Goal: Task Accomplishment & Management: Manage account settings

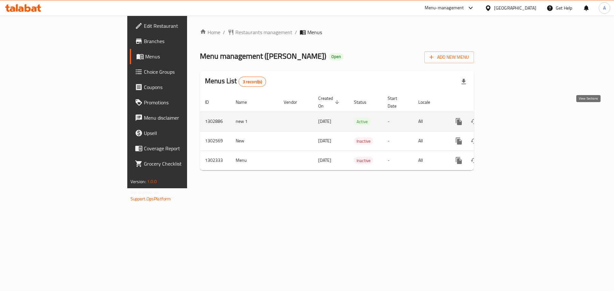
click at [508, 118] on icon "enhanced table" at bounding box center [505, 122] width 8 height 8
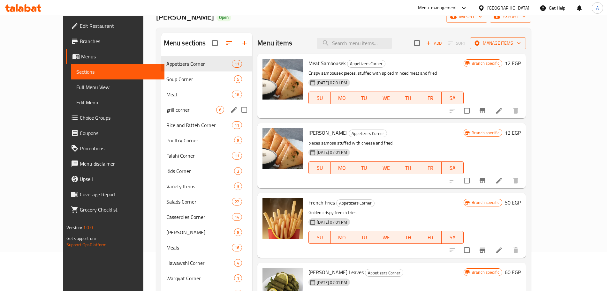
scroll to position [39, 0]
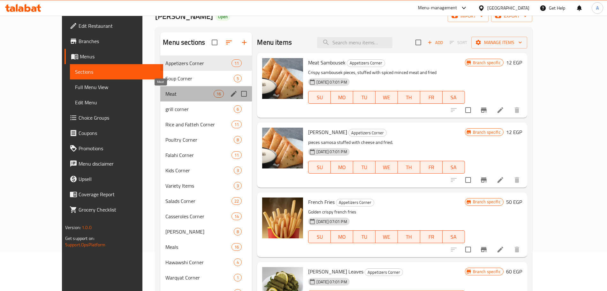
click at [167, 90] on span "Meat" at bounding box center [190, 94] width 48 height 8
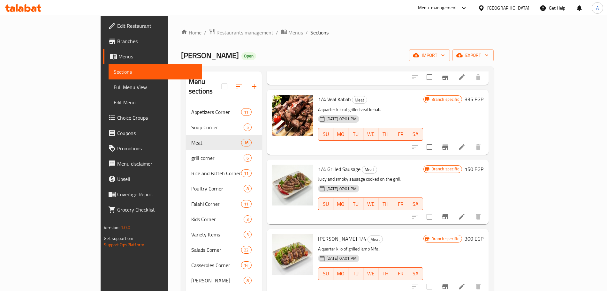
click at [217, 31] on span "Restaurants management" at bounding box center [245, 33] width 57 height 8
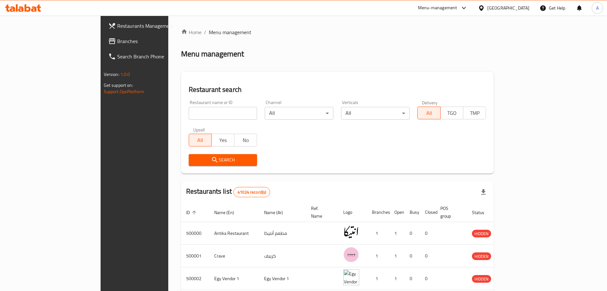
click at [117, 26] on span "Restaurants Management" at bounding box center [157, 26] width 80 height 8
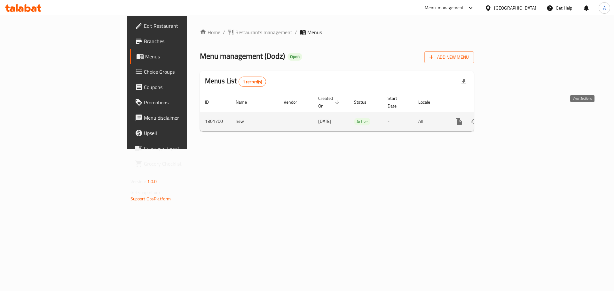
click at [508, 118] on icon "enhanced table" at bounding box center [505, 122] width 8 height 8
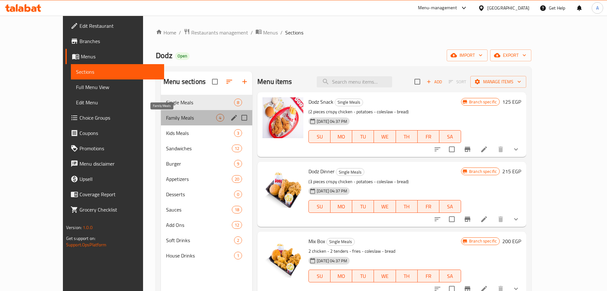
click at [168, 117] on span "Family Meals" at bounding box center [191, 118] width 50 height 8
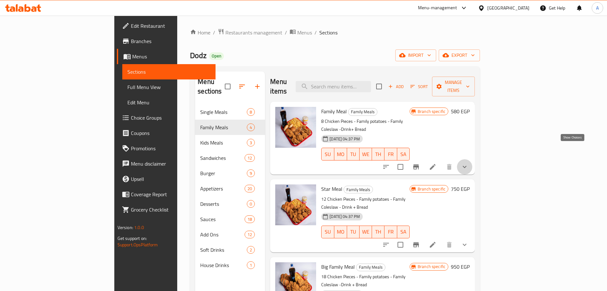
click at [469, 163] on icon "show more" at bounding box center [465, 167] width 8 height 8
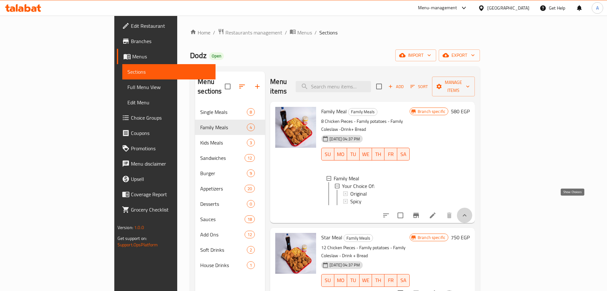
click at [467, 214] on icon "show more" at bounding box center [465, 215] width 4 height 2
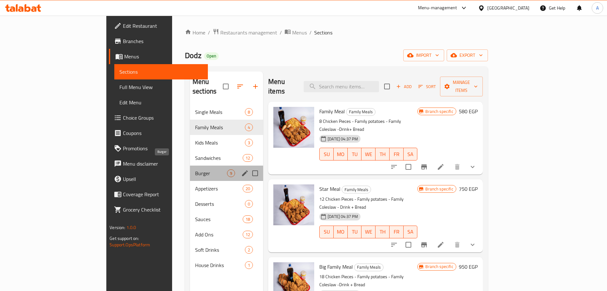
click at [195, 170] on span "Burger" at bounding box center [211, 174] width 32 height 8
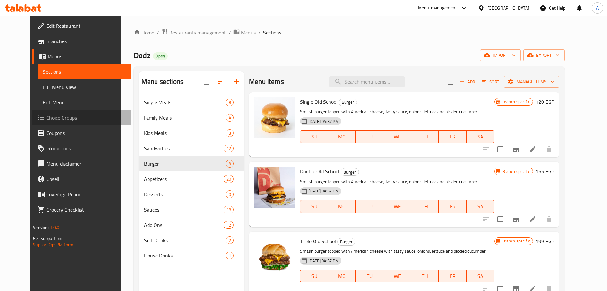
click at [65, 117] on span "Choice Groups" at bounding box center [86, 118] width 80 height 8
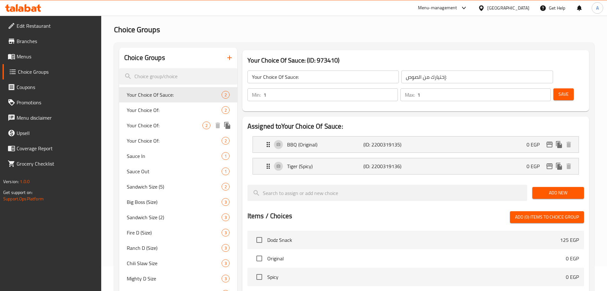
scroll to position [24, 0]
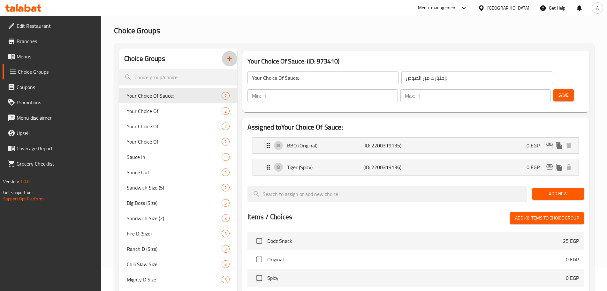
click at [231, 58] on icon "button" at bounding box center [230, 59] width 8 height 8
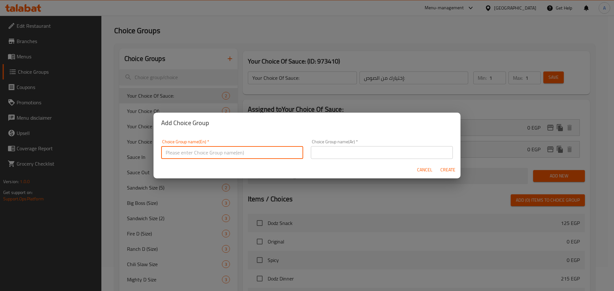
click at [201, 153] on input "text" at bounding box center [232, 152] width 142 height 13
type input "Old School Size"
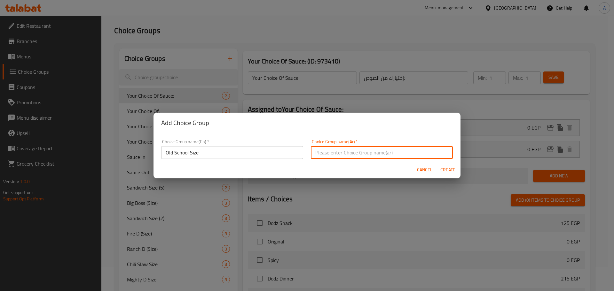
click at [336, 151] on input "text" at bounding box center [382, 152] width 142 height 13
type input "حجم اولد سكول"
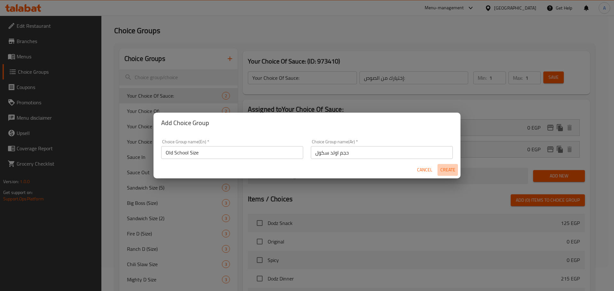
click at [446, 166] on span "Create" at bounding box center [447, 170] width 15 height 8
type input "Old School Size"
type input "حجم اولد سكول"
type input "0"
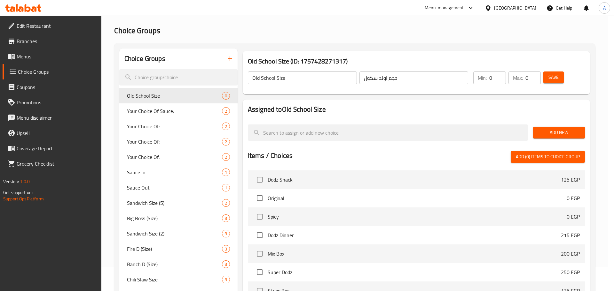
click at [446, 166] on span "Create" at bounding box center [447, 170] width 15 height 8
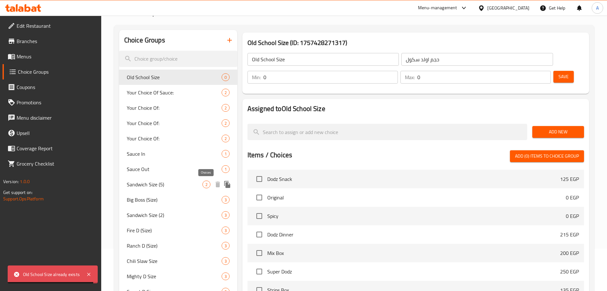
scroll to position [42, 0]
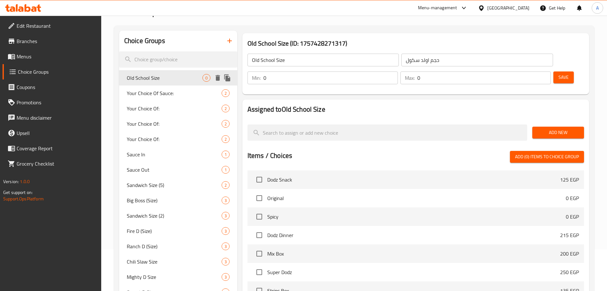
click at [185, 77] on span "Old School Size" at bounding box center [165, 78] width 76 height 8
click at [398, 72] on input "0" at bounding box center [331, 78] width 135 height 13
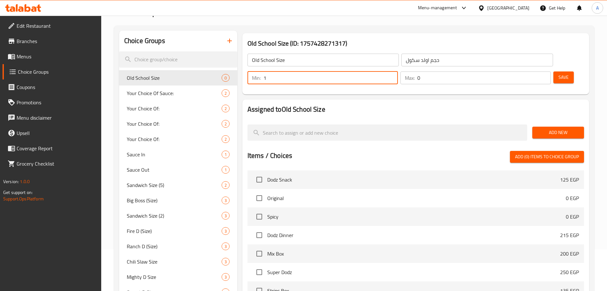
type input "1"
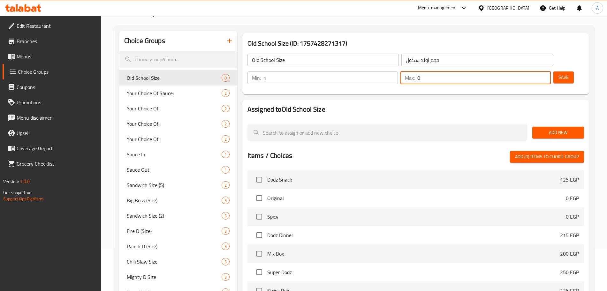
click at [528, 72] on input "0" at bounding box center [485, 78] width 134 height 13
type input "1"
click at [559, 73] on span "Save" at bounding box center [564, 77] width 10 height 8
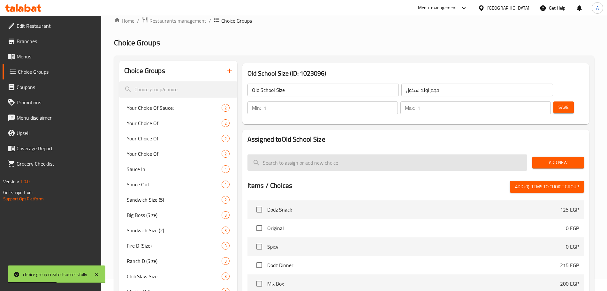
scroll to position [0, 0]
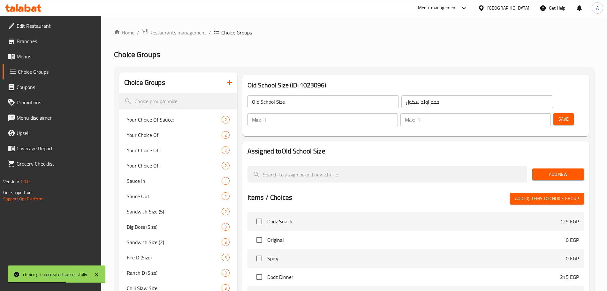
click at [553, 171] on span "Add New" at bounding box center [559, 175] width 42 height 8
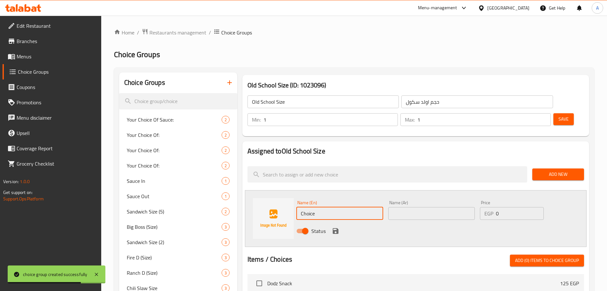
click at [329, 207] on input "Choice" at bounding box center [340, 213] width 87 height 13
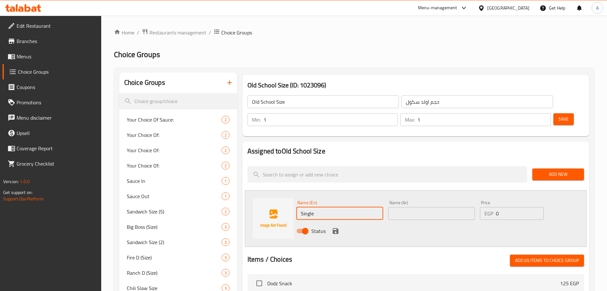
type input "Single"
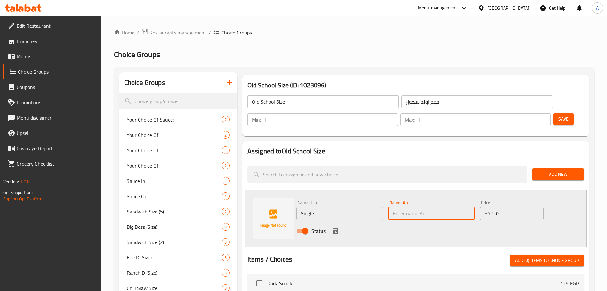
click at [413, 207] on input "text" at bounding box center [432, 213] width 87 height 13
type input "s"
type input "سنجل"
click at [515, 207] on input "0" at bounding box center [520, 213] width 48 height 13
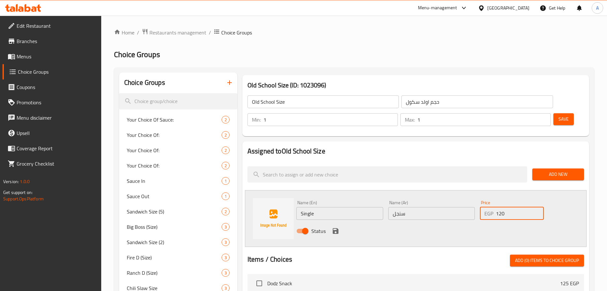
type input "120"
click at [552, 202] on div "Name (En) Single Name (En) Name (Ar) سنجل Name (Ar) Price EGP 120 Price Status" at bounding box center [432, 219] width 276 height 42
click at [335, 228] on icon "save" at bounding box center [336, 231] width 6 height 6
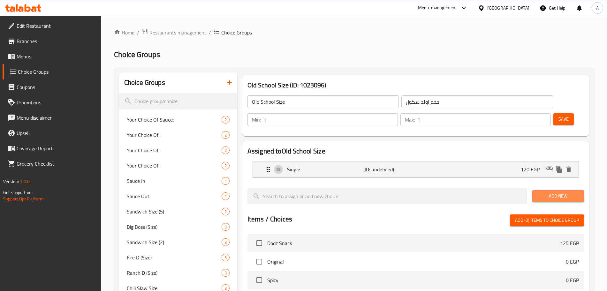
click at [559, 192] on span "Add New" at bounding box center [559, 196] width 42 height 8
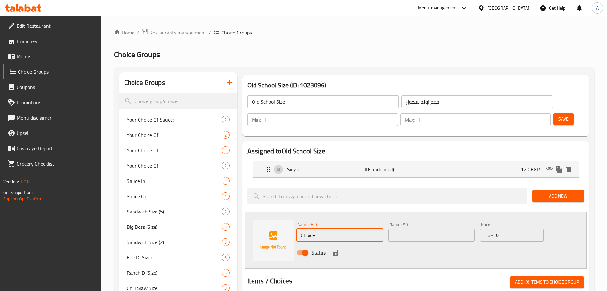
click at [320, 229] on input "Choice" at bounding box center [340, 235] width 87 height 13
type input "Double"
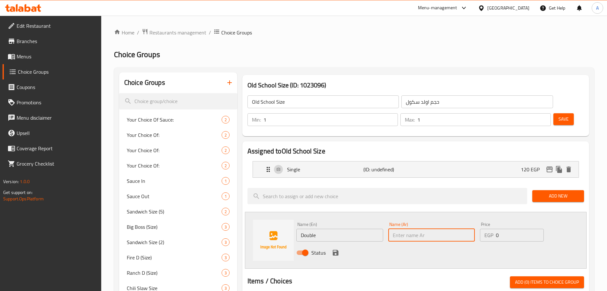
click at [421, 229] on input "text" at bounding box center [432, 235] width 87 height 13
type input "دبل"
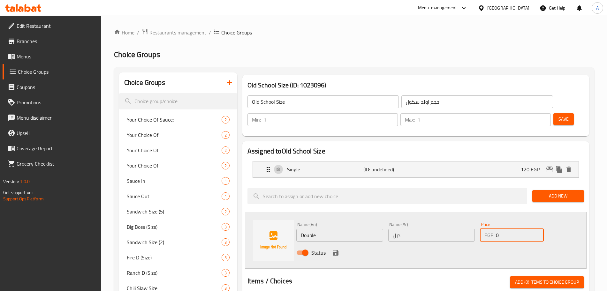
click at [506, 229] on input "0" at bounding box center [520, 235] width 48 height 13
type input "155"
click at [337, 249] on icon "save" at bounding box center [336, 253] width 8 height 8
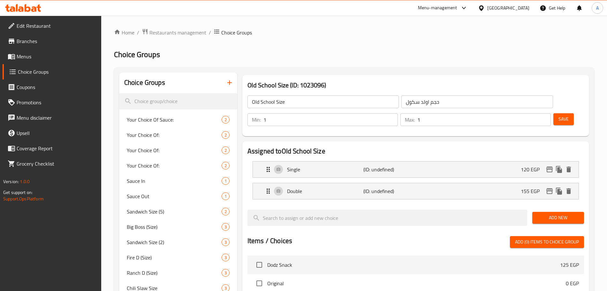
click at [559, 214] on span "Add New" at bounding box center [559, 218] width 42 height 8
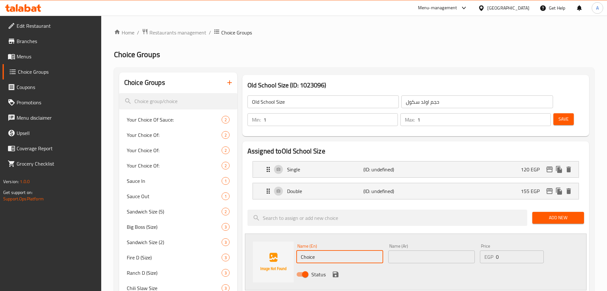
click at [323, 251] on input "Choice" at bounding box center [340, 257] width 87 height 13
type input "C"
type input "Triple"
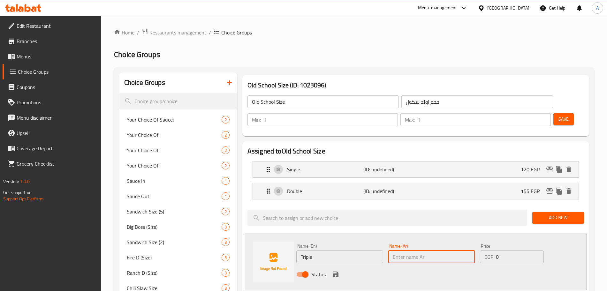
click at [404, 251] on input "text" at bounding box center [432, 257] width 87 height 13
type input "تربل"
click at [514, 251] on input "0" at bounding box center [520, 257] width 48 height 13
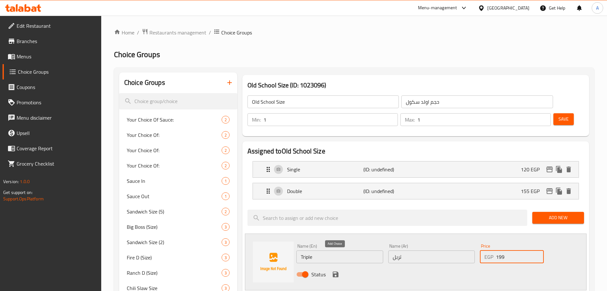
type input "199"
click at [338, 272] on icon "save" at bounding box center [336, 275] width 6 height 6
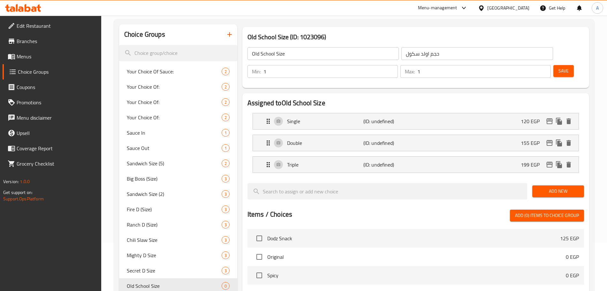
scroll to position [47, 0]
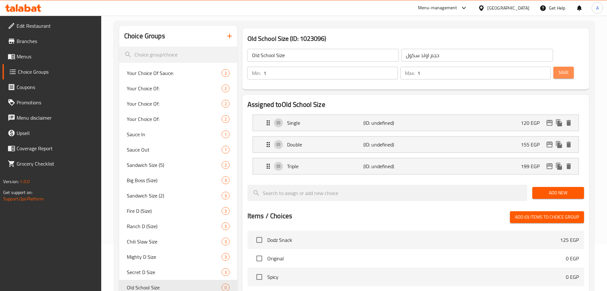
click at [559, 67] on button "Save" at bounding box center [564, 73] width 20 height 12
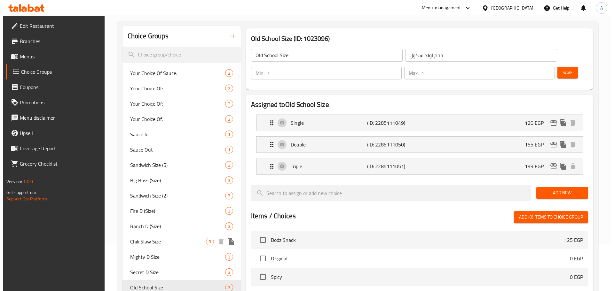
scroll to position [211, 0]
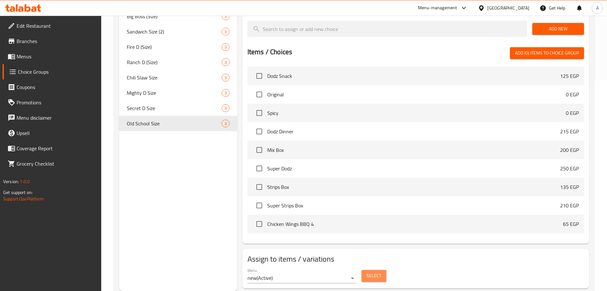
click at [374, 272] on span "Select" at bounding box center [374, 276] width 15 height 8
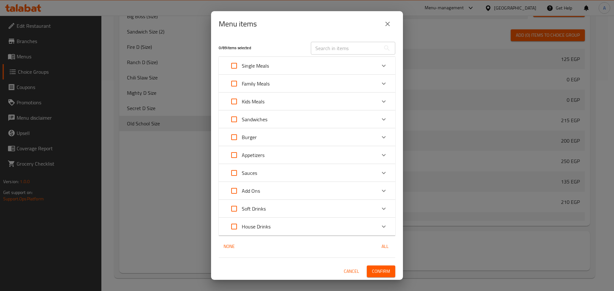
click at [385, 139] on icon "Expand" at bounding box center [384, 138] width 8 height 8
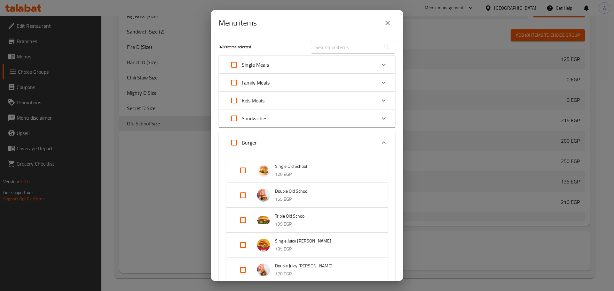
click at [244, 196] on input "Expand" at bounding box center [242, 195] width 15 height 15
checkbox input "true"
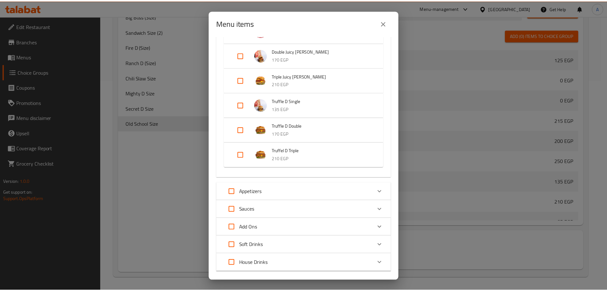
scroll to position [261, 0]
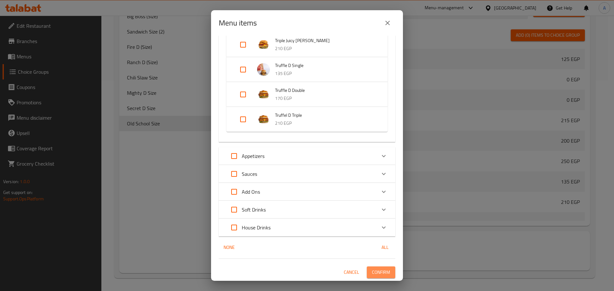
click at [383, 270] on span "Confirm" at bounding box center [381, 273] width 18 height 8
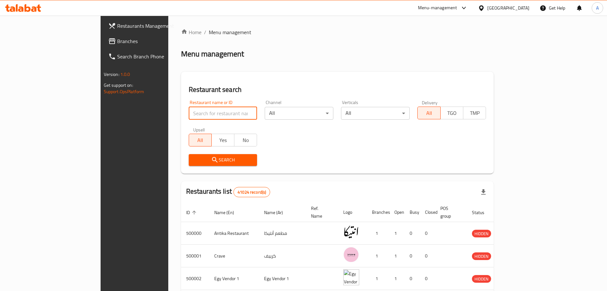
click at [189, 113] on input "search" at bounding box center [223, 113] width 69 height 13
type input "dodz"
click button "Search" at bounding box center [223, 160] width 69 height 12
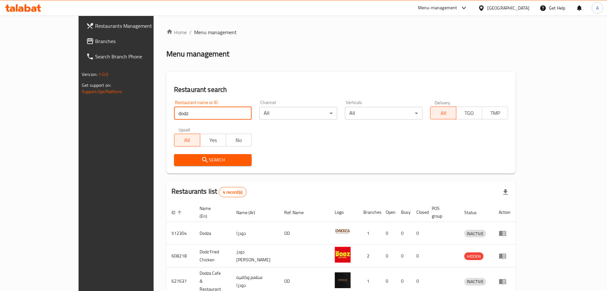
scroll to position [49, 0]
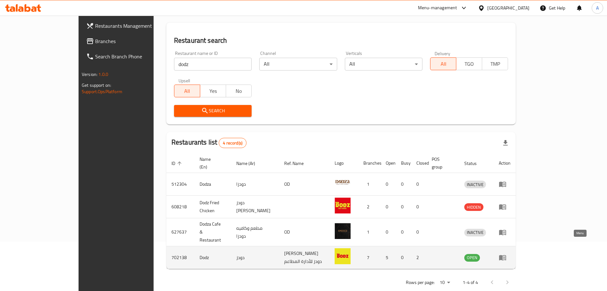
click at [507, 254] on icon "enhanced table" at bounding box center [503, 258] width 8 height 8
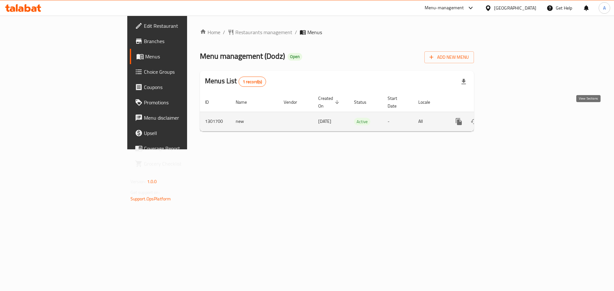
click at [512, 119] on link "enhanced table" at bounding box center [504, 121] width 15 height 15
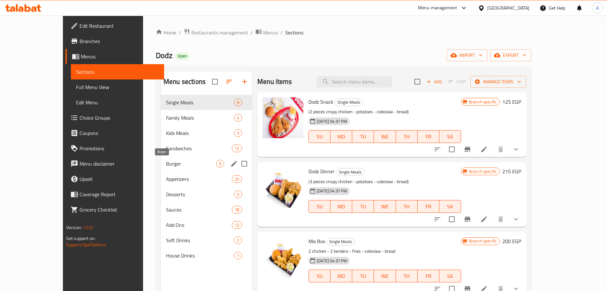
click at [171, 164] on span "Burger" at bounding box center [191, 164] width 50 height 8
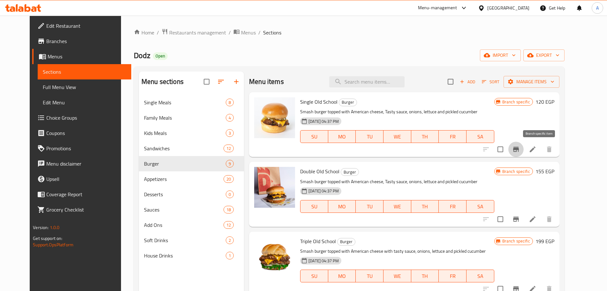
click at [524, 145] on button "Branch-specific-item" at bounding box center [516, 149] width 15 height 15
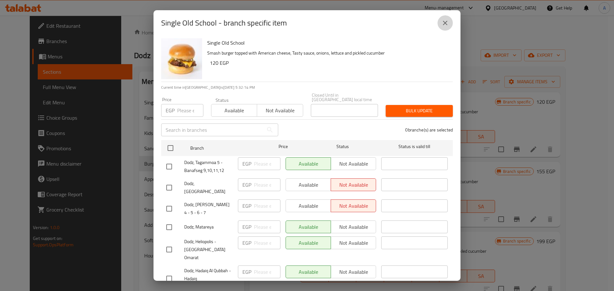
click at [443, 25] on icon "close" at bounding box center [445, 23] width 8 height 8
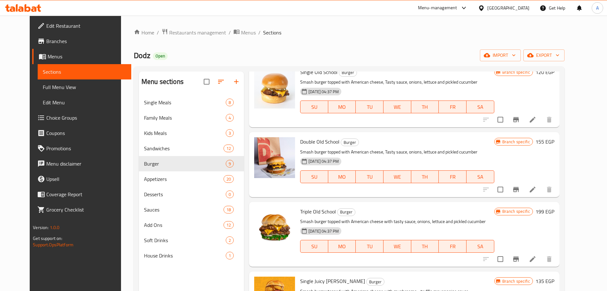
scroll to position [30, 0]
click at [519, 260] on icon "Branch-specific-item" at bounding box center [516, 259] width 6 height 5
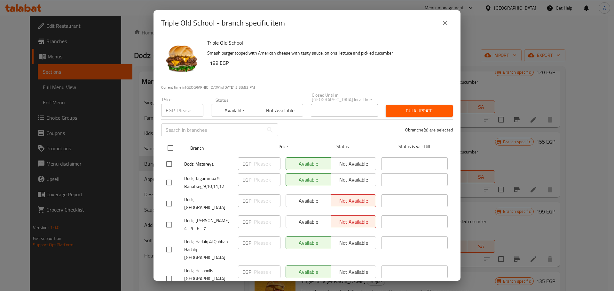
drag, startPoint x: 266, startPoint y: 107, endPoint x: 174, endPoint y: 141, distance: 98.5
click at [174, 141] on div "Triple Old School Smash burger topped with American cheese with tasty sauce, on…" at bounding box center [306, 158] width 307 height 245
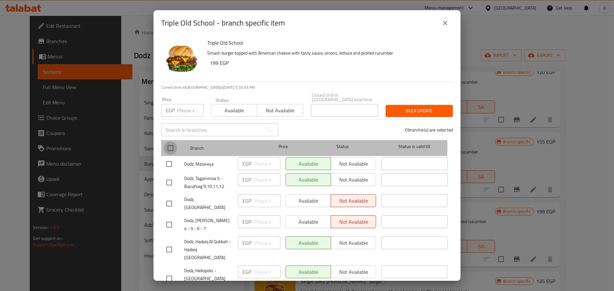
click at [174, 142] on input "checkbox" at bounding box center [170, 148] width 13 height 13
checkbox input "true"
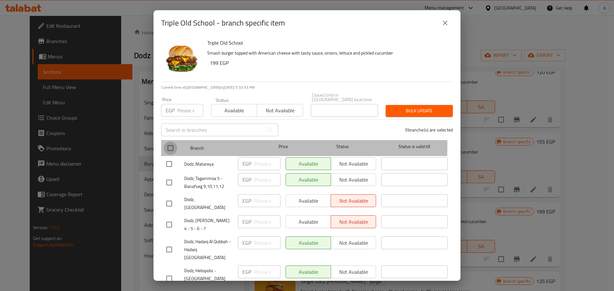
checkbox input "true"
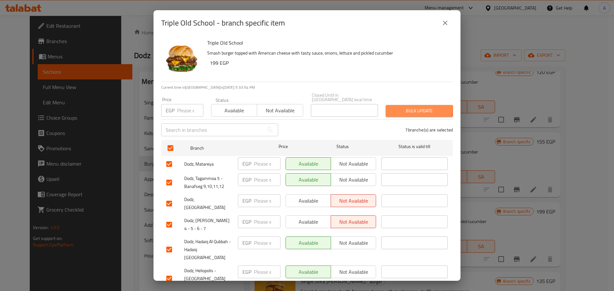
click at [409, 107] on span "Bulk update" at bounding box center [418, 111] width 57 height 8
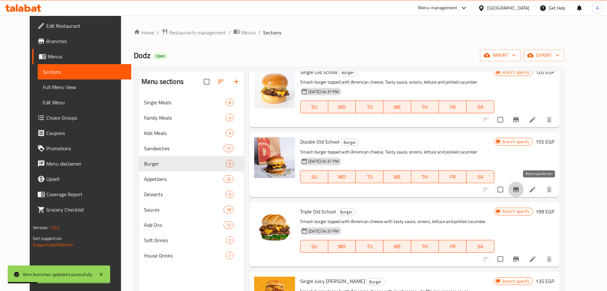
click at [520, 189] on icon "Branch-specific-item" at bounding box center [517, 190] width 8 height 8
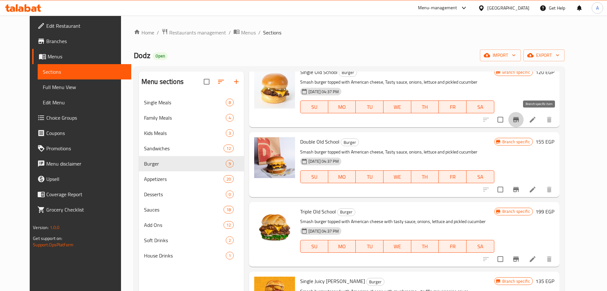
click at [520, 118] on icon "Branch-specific-item" at bounding box center [517, 120] width 8 height 8
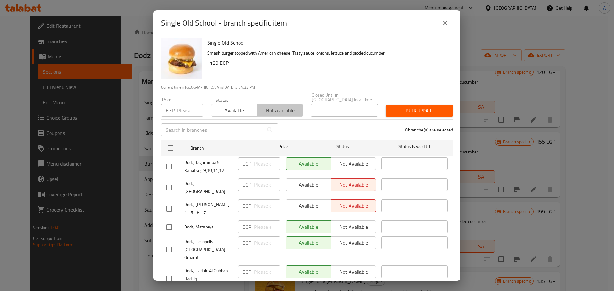
click at [276, 106] on span "Not available" at bounding box center [279, 110] width 41 height 9
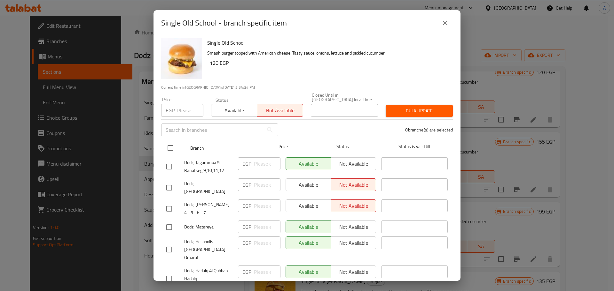
click at [172, 145] on input "checkbox" at bounding box center [170, 148] width 13 height 13
checkbox input "true"
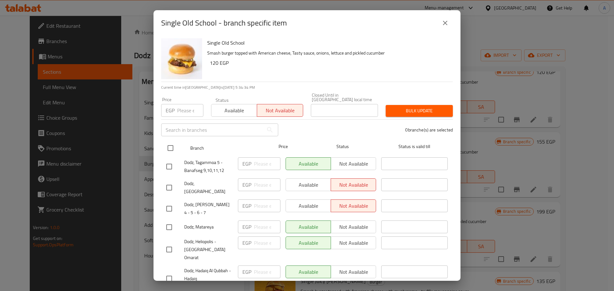
checkbox input "true"
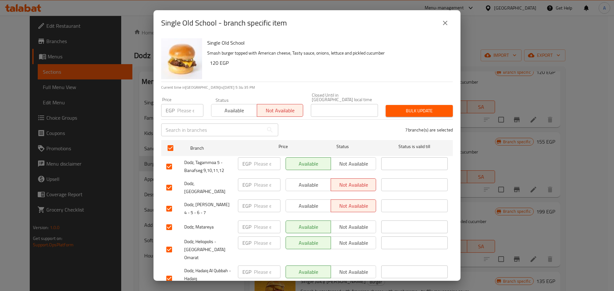
click at [390, 107] on span "Bulk update" at bounding box center [418, 111] width 57 height 8
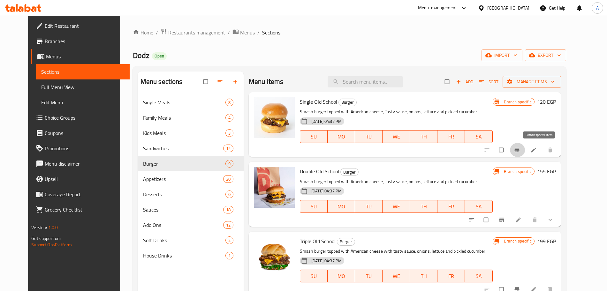
click at [526, 154] on button "Branch-specific-item" at bounding box center [517, 150] width 15 height 14
click at [528, 223] on li at bounding box center [519, 220] width 18 height 10
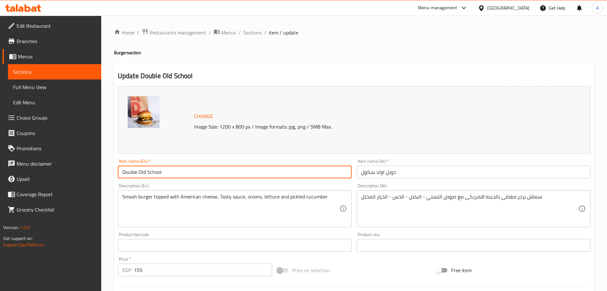
drag, startPoint x: 139, startPoint y: 174, endPoint x: 111, endPoint y: 175, distance: 28.1
click at [111, 175] on div "Home / Restaurants management / Menus / Sections / item / update Burger section…" at bounding box center [354, 244] width 506 height 456
click at [160, 172] on input "Old School" at bounding box center [235, 172] width 234 height 13
type input "Old School Sandwich"
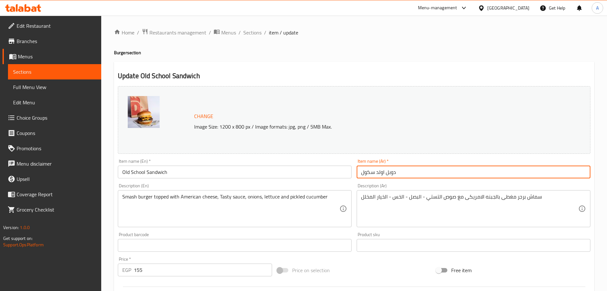
drag, startPoint x: 396, startPoint y: 173, endPoint x: 386, endPoint y: 176, distance: 10.9
click at [386, 176] on input "دوبل اولد سكول" at bounding box center [474, 172] width 234 height 13
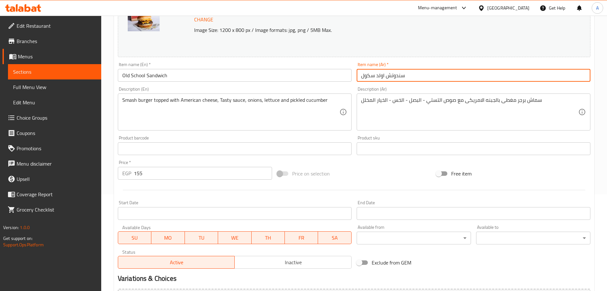
scroll to position [97, 0]
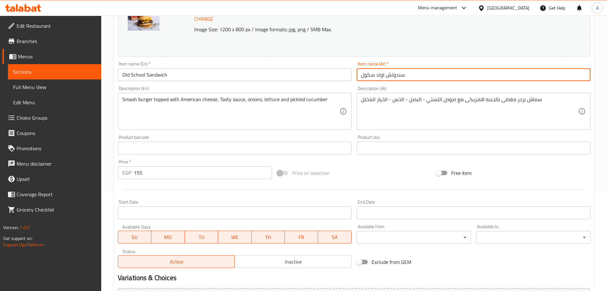
type input "سندوتش اولد سكول"
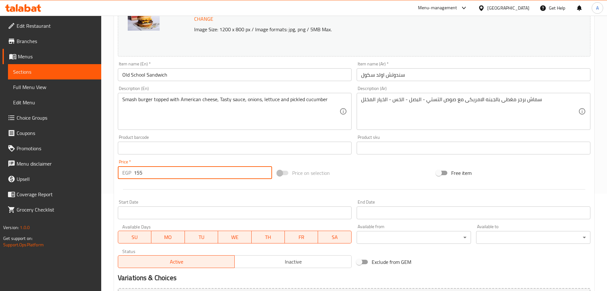
drag, startPoint x: 179, startPoint y: 175, endPoint x: 128, endPoint y: 175, distance: 50.2
click at [128, 175] on div "EGP 155 Price *" at bounding box center [195, 172] width 154 height 13
type input "0"
click at [387, 173] on div "Price on selection" at bounding box center [354, 173] width 159 height 17
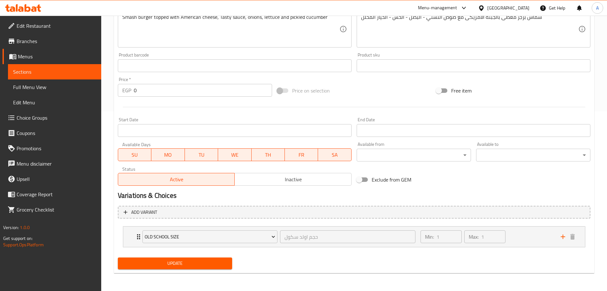
click at [214, 261] on span "Update" at bounding box center [175, 264] width 104 height 8
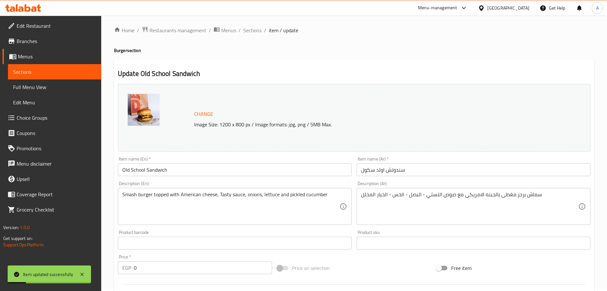
scroll to position [0, 0]
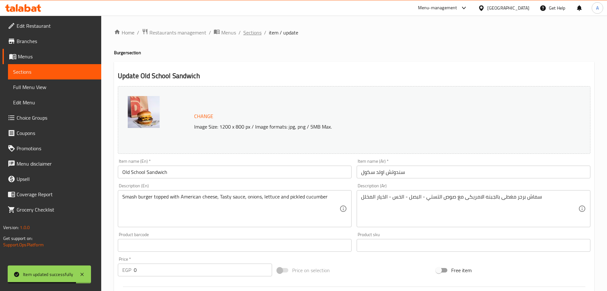
click at [249, 33] on span "Sections" at bounding box center [252, 33] width 18 height 8
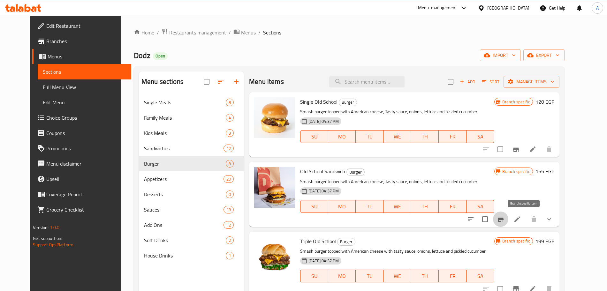
click at [504, 218] on icon "Branch-specific-item" at bounding box center [501, 219] width 6 height 5
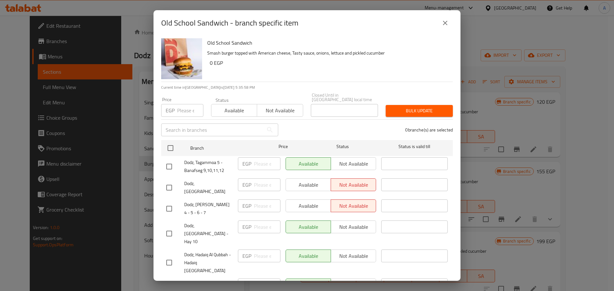
click at [444, 19] on icon "close" at bounding box center [445, 23] width 8 height 8
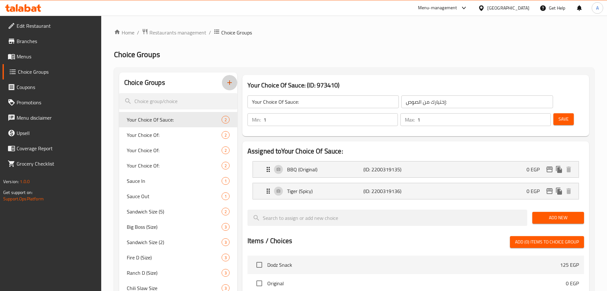
click at [231, 81] on icon "button" at bounding box center [230, 83] width 8 height 8
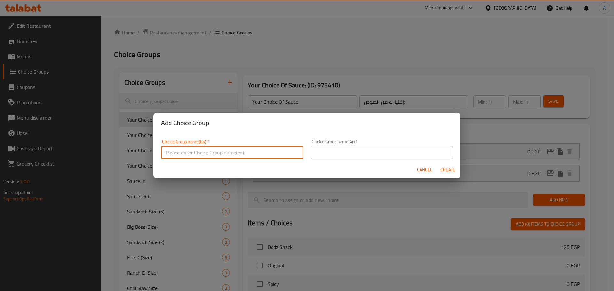
click at [227, 151] on input "text" at bounding box center [232, 152] width 142 height 13
type input "ـ"
type input "Juicy Lucy Size"
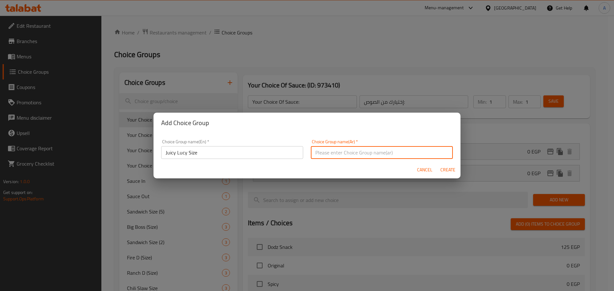
click at [351, 153] on input "text" at bounding box center [382, 152] width 142 height 13
type input "حجم جوسى لوسى"
click at [448, 169] on span "Create" at bounding box center [447, 170] width 15 height 8
type input "Juicy Lucy Size"
type input "حجم جوسى لوسى"
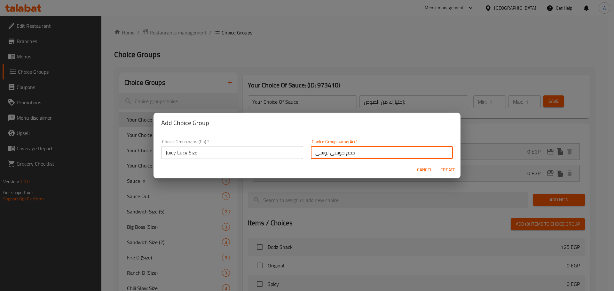
type input "0"
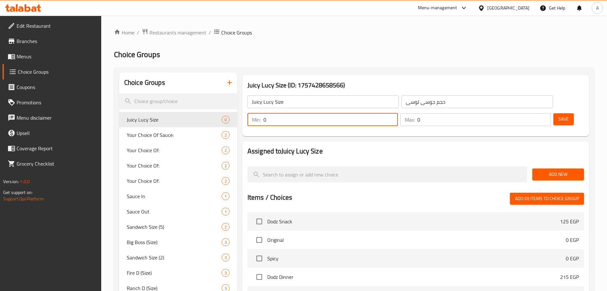
click at [398, 113] on input "0" at bounding box center [331, 119] width 135 height 13
type input "1"
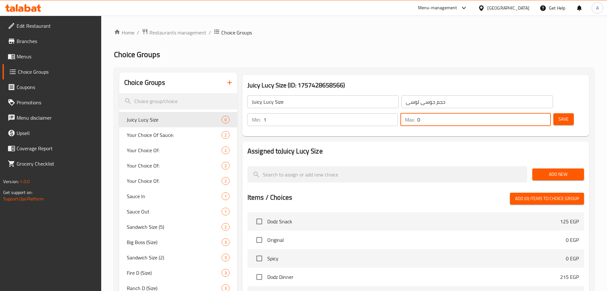
click at [528, 113] on input "0" at bounding box center [485, 119] width 134 height 13
type input "1"
click at [559, 115] on span "Save" at bounding box center [564, 119] width 10 height 8
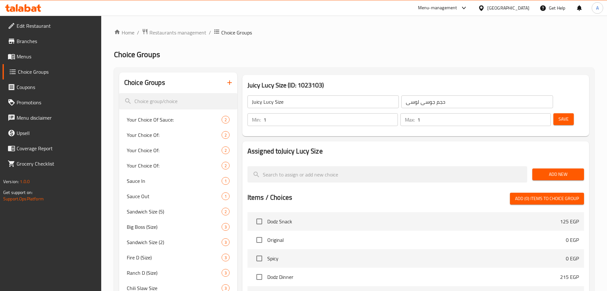
click at [558, 169] on button "Add New" at bounding box center [559, 175] width 52 height 12
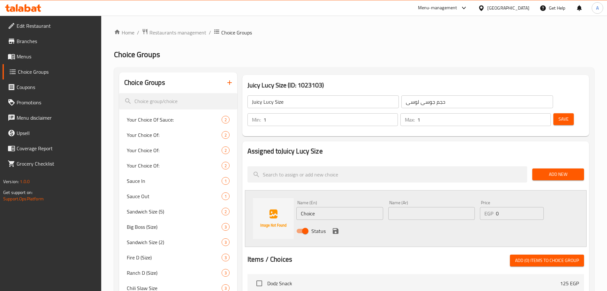
click at [334, 207] on input "Choice" at bounding box center [340, 213] width 87 height 13
type input "ٍ"
type input "Single"
click at [415, 207] on input "text" at bounding box center [432, 213] width 87 height 13
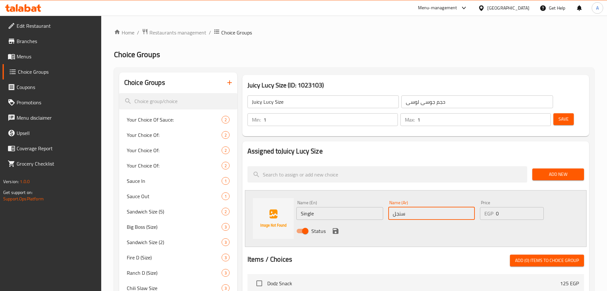
type input "سنجل"
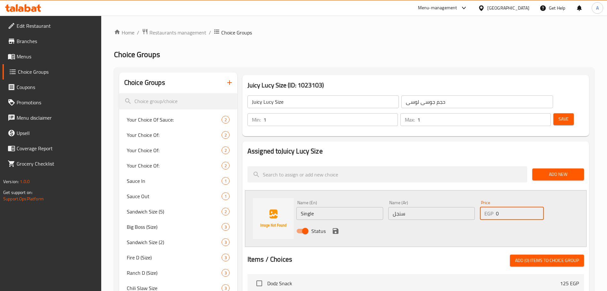
click at [510, 207] on input "0" at bounding box center [520, 213] width 48 height 13
type input "135"
click at [332, 228] on icon "save" at bounding box center [336, 232] width 8 height 8
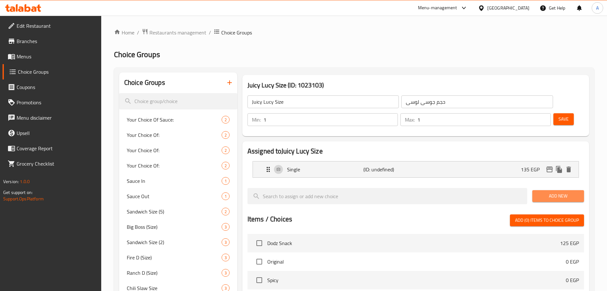
click at [540, 192] on span "Add New" at bounding box center [559, 196] width 42 height 8
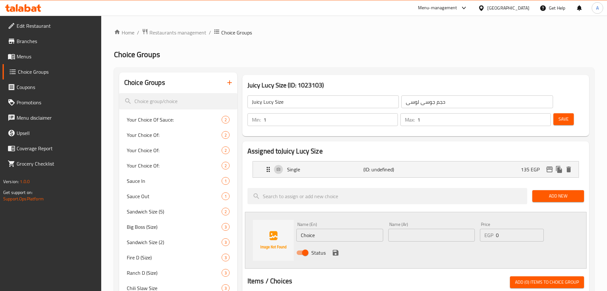
click at [337, 229] on input "Choice" at bounding box center [340, 235] width 87 height 13
click at [412, 229] on input "text" at bounding box center [432, 235] width 87 height 13
type input "دبل"
click at [343, 229] on input "Choice" at bounding box center [340, 235] width 87 height 13
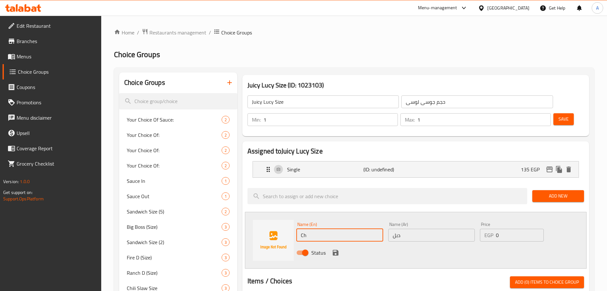
type input "C"
type input "d"
type input "Double"
click at [475, 244] on div "Status" at bounding box center [432, 252] width 276 height 17
click at [338, 250] on icon "save" at bounding box center [336, 253] width 6 height 6
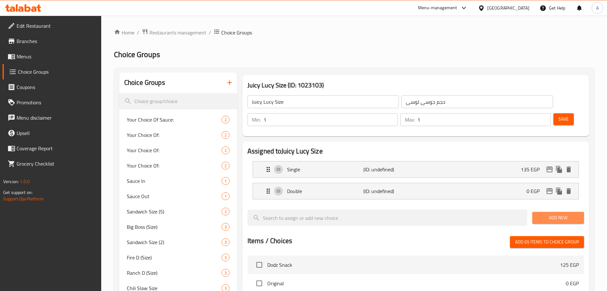
click at [559, 214] on span "Add New" at bounding box center [559, 218] width 42 height 8
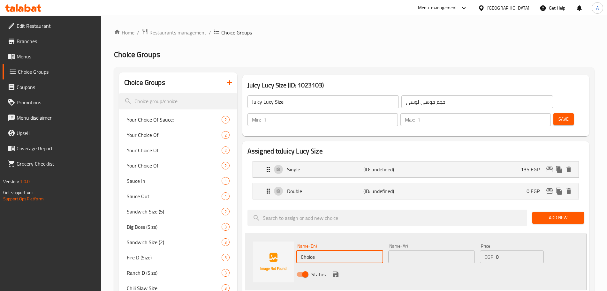
click at [327, 251] on input "Choice" at bounding box center [340, 257] width 87 height 13
type input "Triple"
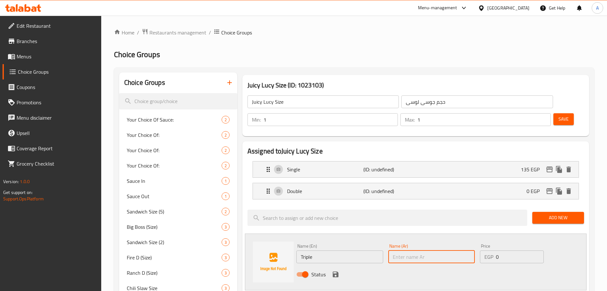
click at [406, 251] on input "text" at bounding box center [432, 257] width 87 height 13
click at [549, 188] on icon "edit" at bounding box center [550, 192] width 8 height 8
type input "تربل"
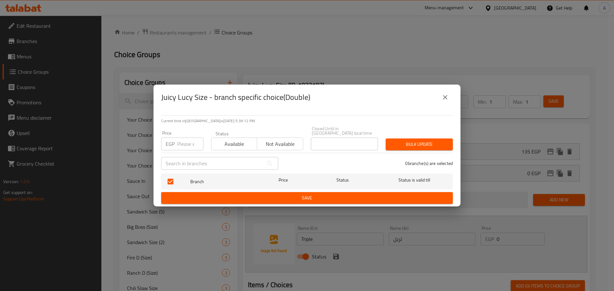
click at [444, 99] on icon "close" at bounding box center [445, 97] width 4 height 4
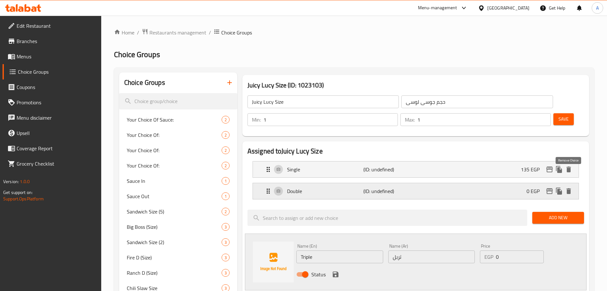
click at [569, 189] on icon "delete" at bounding box center [569, 192] width 4 height 6
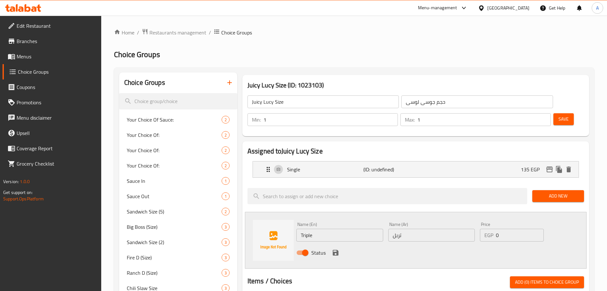
click at [356, 229] on input "Triple" at bounding box center [340, 235] width 87 height 13
type input "Double"
click at [403, 229] on input "تربل" at bounding box center [432, 235] width 87 height 13
type input "ت"
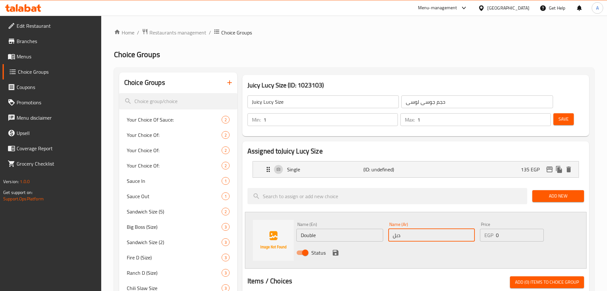
type input "دبل"
click at [515, 229] on input "0" at bounding box center [520, 235] width 48 height 13
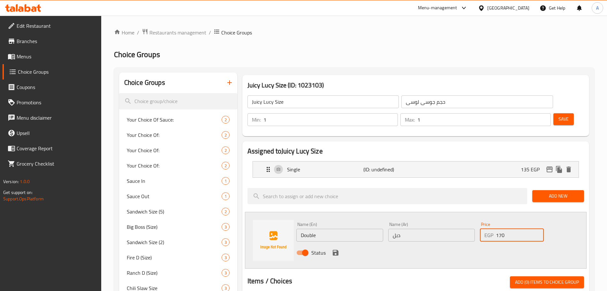
type input "170"
click at [335, 249] on icon "save" at bounding box center [336, 253] width 8 height 8
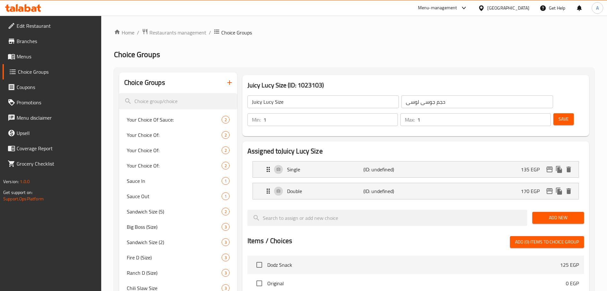
click at [559, 214] on span "Add New" at bounding box center [559, 218] width 42 height 8
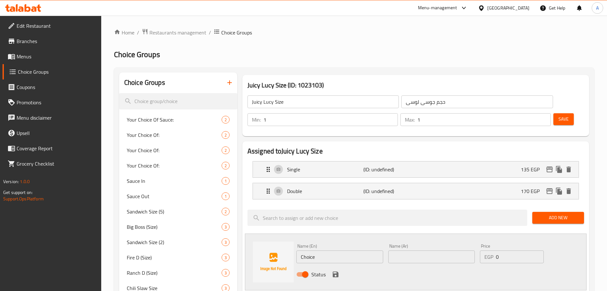
click at [335, 251] on input "Choice" at bounding box center [340, 257] width 87 height 13
click at [402, 251] on input "text" at bounding box center [432, 257] width 87 height 13
type input "تربل"
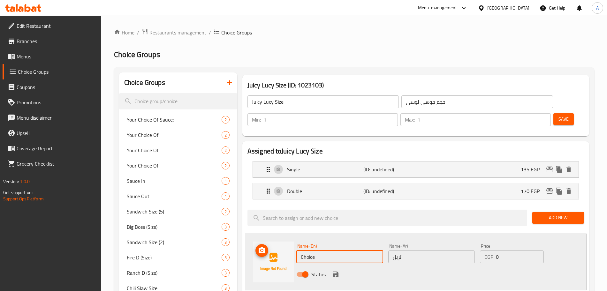
drag, startPoint x: 337, startPoint y: 237, endPoint x: 290, endPoint y: 238, distance: 47.0
click at [290, 238] on div "Name (En) Choice Name (En) Name (Ar) تربل Name (Ar) Price EGP 0 Price Status" at bounding box center [416, 262] width 342 height 57
type input "Triple"
click at [513, 251] on input "0" at bounding box center [520, 257] width 48 height 13
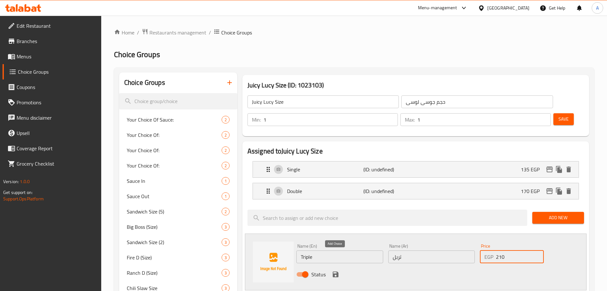
type input "210"
click at [337, 272] on icon "save" at bounding box center [336, 275] width 6 height 6
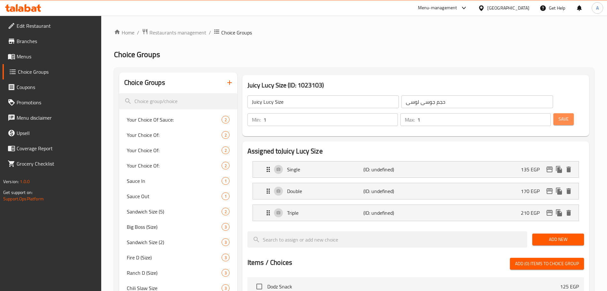
click at [559, 115] on span "Save" at bounding box center [564, 119] width 10 height 8
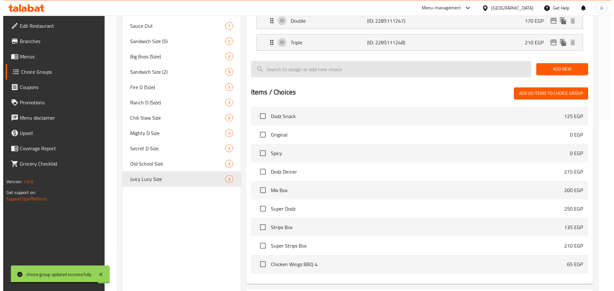
scroll to position [211, 0]
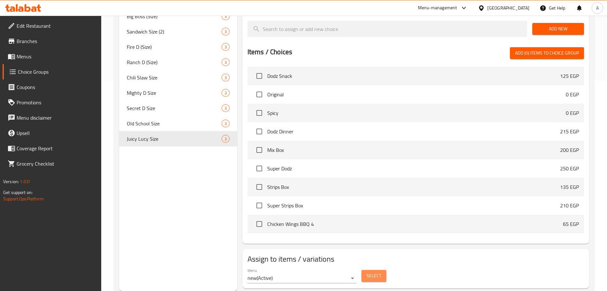
click at [369, 272] on span "Select" at bounding box center [374, 276] width 15 height 8
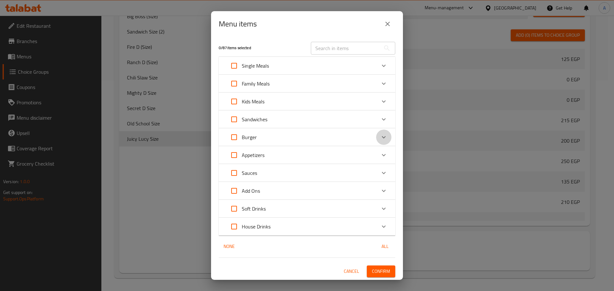
click at [382, 137] on icon "Expand" at bounding box center [384, 137] width 4 height 2
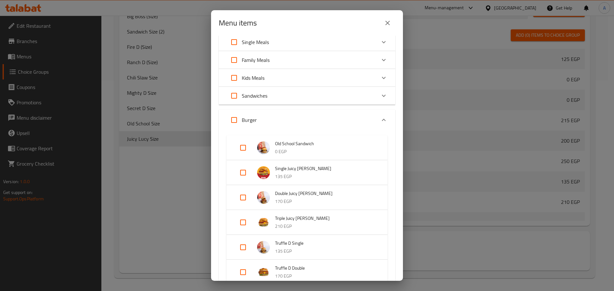
scroll to position [27, 0]
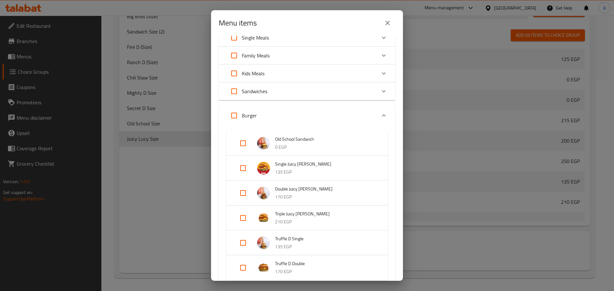
click at [242, 192] on input "Expand" at bounding box center [242, 193] width 15 height 15
checkbox input "true"
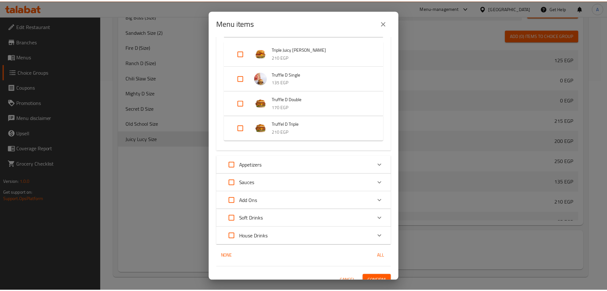
scroll to position [211, 0]
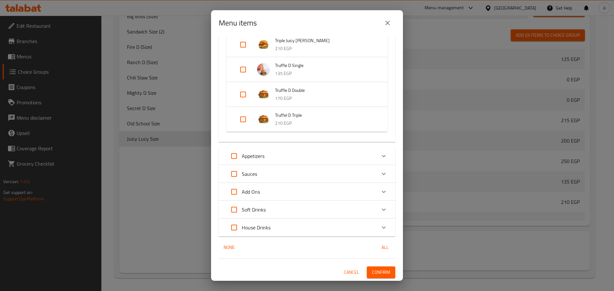
click at [380, 274] on span "Confirm" at bounding box center [381, 273] width 18 height 8
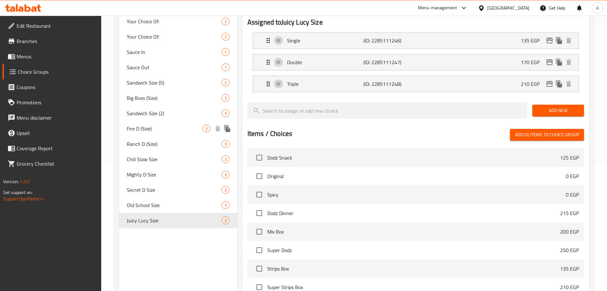
scroll to position [0, 0]
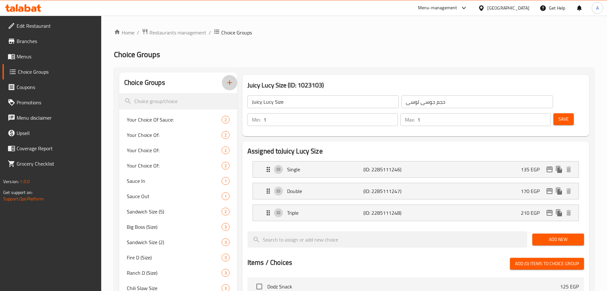
click at [232, 79] on icon "button" at bounding box center [230, 83] width 8 height 8
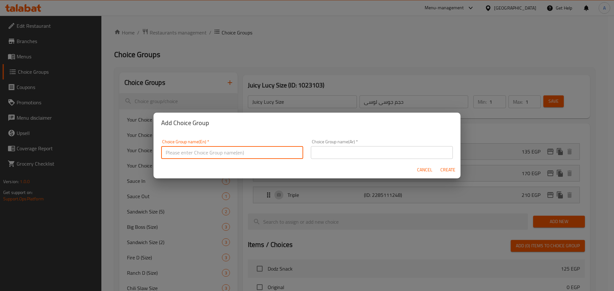
click at [207, 152] on input "text" at bounding box center [232, 152] width 142 height 13
type input "Truffle D Size"
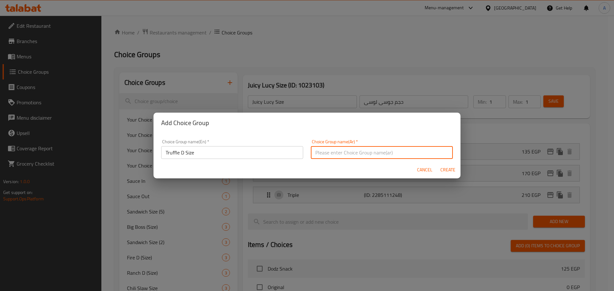
click at [330, 150] on input "text" at bounding box center [382, 152] width 142 height 13
type input "حجم ترفل د"
click at [451, 168] on span "Create" at bounding box center [447, 170] width 15 height 8
type input "Truffle D Size"
type input "حجم ترفل د"
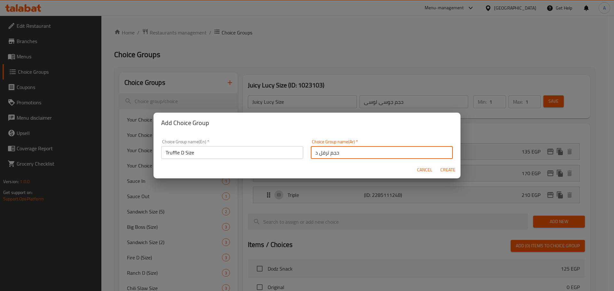
type input "0"
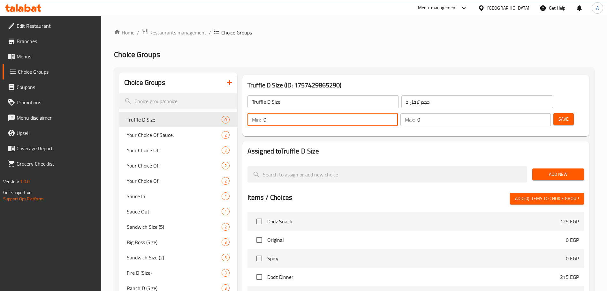
click at [398, 113] on input "0" at bounding box center [331, 119] width 135 height 13
type input "1"
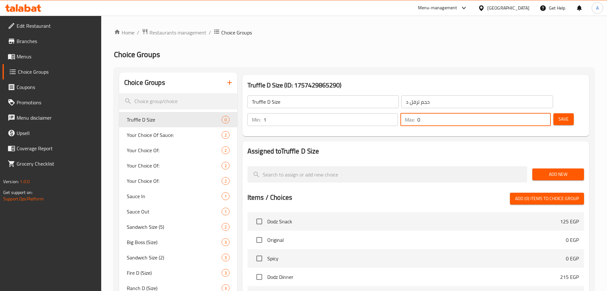
click at [528, 113] on input "0" at bounding box center [485, 119] width 134 height 13
type input "1"
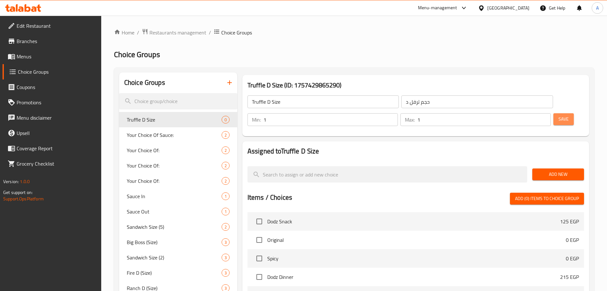
click at [559, 115] on span "Save" at bounding box center [564, 119] width 10 height 8
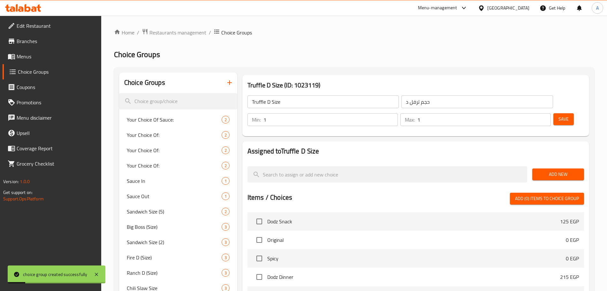
click at [552, 171] on span "Add New" at bounding box center [559, 175] width 42 height 8
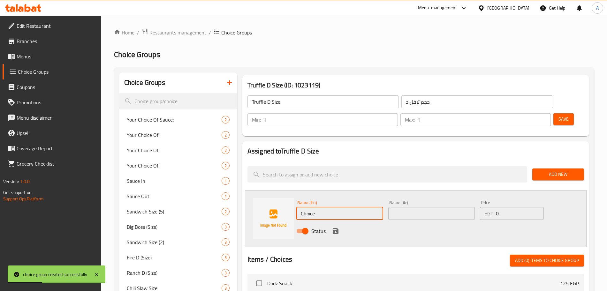
click at [324, 207] on input "Choice" at bounding box center [340, 213] width 87 height 13
type input "ٍ"
type input "Single"
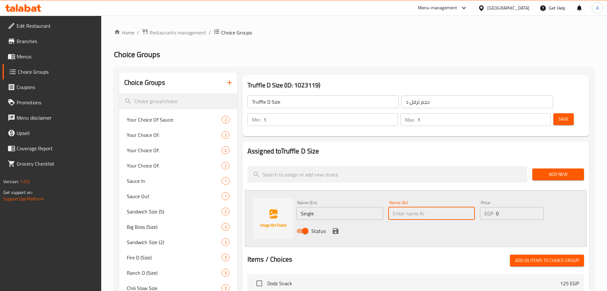
click at [407, 207] on input "text" at bounding box center [432, 213] width 87 height 13
type input "سنجل"
click at [503, 207] on input "0" at bounding box center [520, 213] width 48 height 13
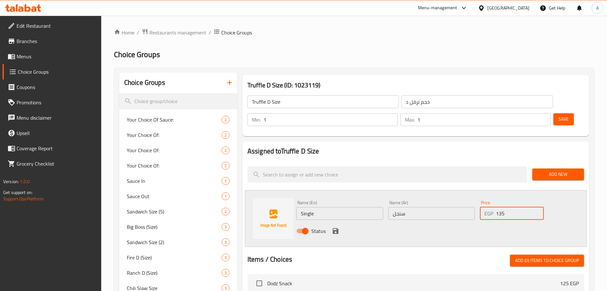
type input "135"
click at [338, 228] on icon "save" at bounding box center [336, 232] width 8 height 8
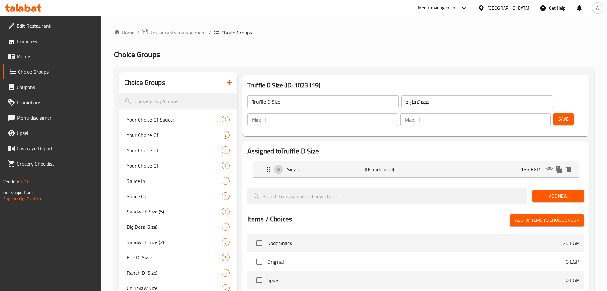
click at [550, 192] on span "Add New" at bounding box center [559, 196] width 42 height 8
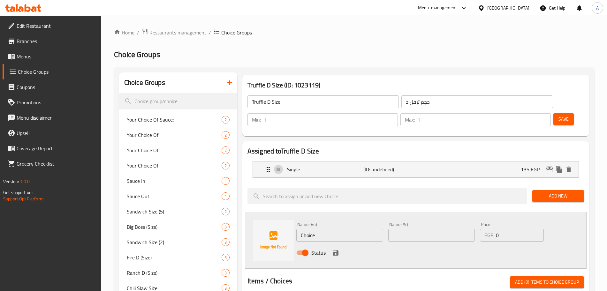
click at [413, 229] on input "text" at bounding box center [432, 235] width 87 height 13
type input "دبل"
click at [331, 229] on input "Choice" at bounding box center [340, 235] width 87 height 13
type input "C"
type input "Double"
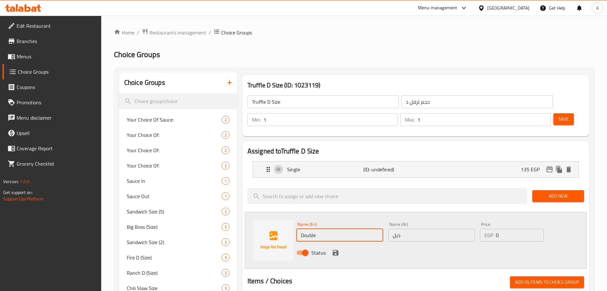
click at [447, 244] on div "Status" at bounding box center [432, 252] width 276 height 17
click at [336, 250] on icon "save" at bounding box center [336, 253] width 6 height 6
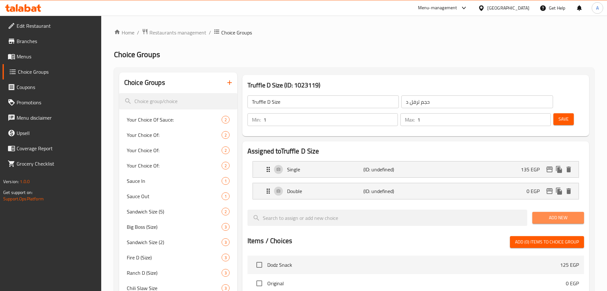
click at [550, 214] on span "Add New" at bounding box center [559, 218] width 42 height 8
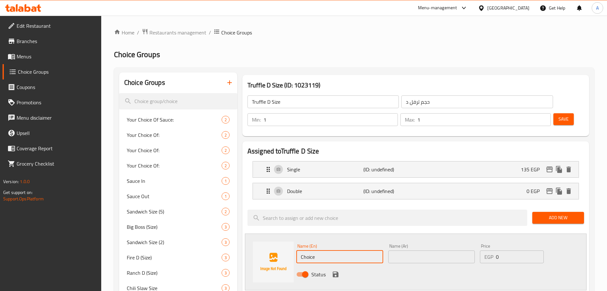
click at [329, 251] on input "Choice" at bounding box center [340, 257] width 87 height 13
type input "Triple"
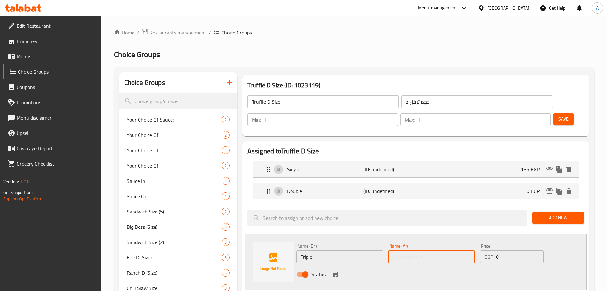
click at [419, 251] on input "text" at bounding box center [432, 257] width 87 height 13
type input "j"
type input "تربل"
click at [512, 251] on input "0" at bounding box center [520, 257] width 48 height 13
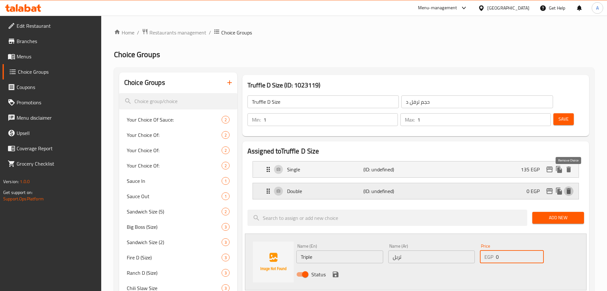
click at [569, 189] on icon "delete" at bounding box center [569, 192] width 4 height 6
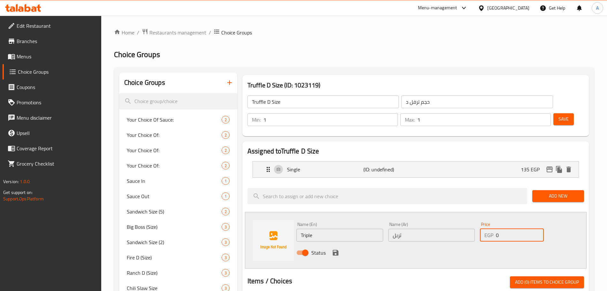
click at [331, 229] on input "Triple" at bounding box center [340, 235] width 87 height 13
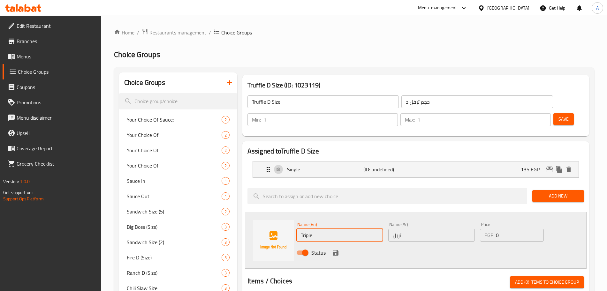
click at [331, 229] on input "Triple" at bounding box center [340, 235] width 87 height 13
type input "Double"
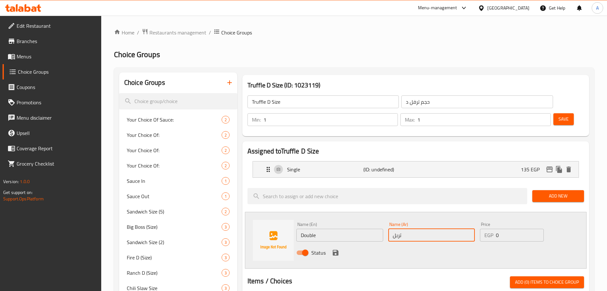
click at [418, 229] on input "تربل" at bounding box center [432, 235] width 87 height 13
type input "ت"
type input "دبل"
click at [504, 229] on input "0" at bounding box center [520, 235] width 48 height 13
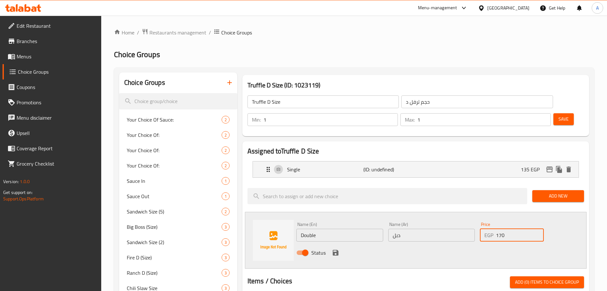
type input "170"
click at [578, 225] on div "Name (En) Double Name (En) Name (Ar) دبل Name (Ar) Price EGP 170 Price Status" at bounding box center [416, 240] width 342 height 57
click at [335, 250] on icon "save" at bounding box center [336, 253] width 6 height 6
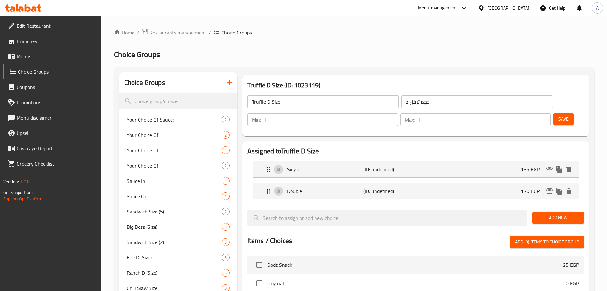
click at [540, 212] on button "Add New" at bounding box center [559, 218] width 52 height 12
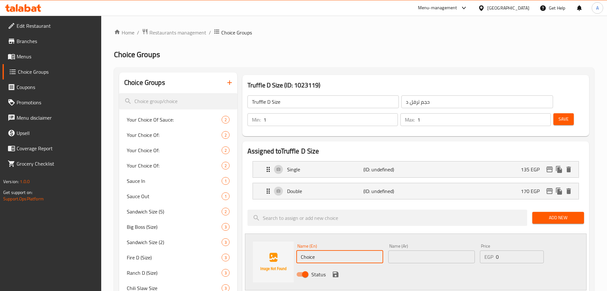
click at [323, 251] on input "Choice" at bounding box center [340, 257] width 87 height 13
type input "C"
type input "Triple"
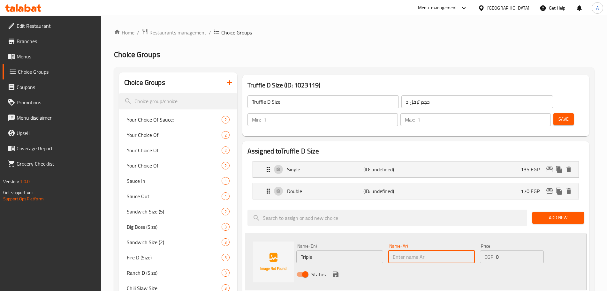
click at [405, 251] on input "text" at bounding box center [432, 257] width 87 height 13
click at [551, 188] on icon "edit" at bounding box center [550, 192] width 8 height 8
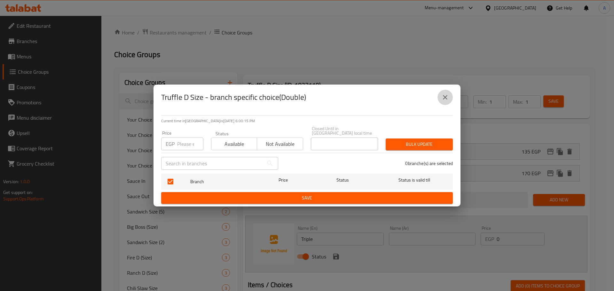
click at [448, 101] on icon "close" at bounding box center [445, 98] width 8 height 8
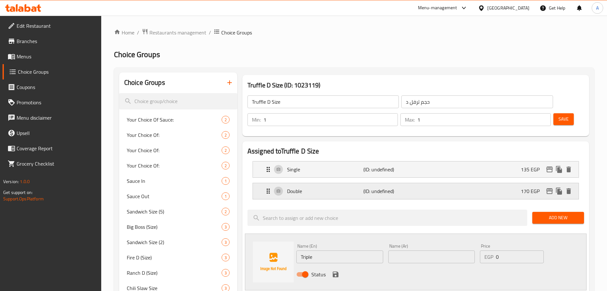
click at [405, 188] on p "(ID: undefined)" at bounding box center [389, 192] width 51 height 8
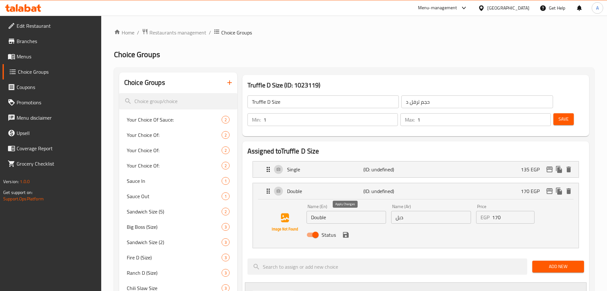
click at [350, 230] on button "save" at bounding box center [346, 235] width 10 height 10
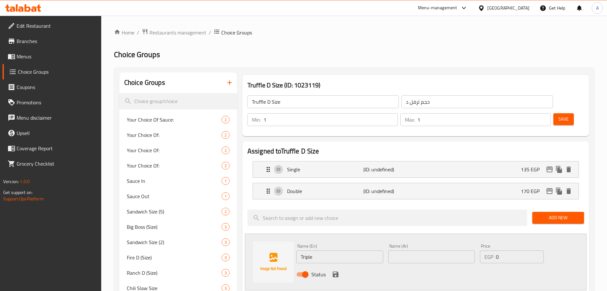
click at [420, 251] on input "text" at bounding box center [432, 257] width 87 height 13
type input "تربل"
click at [523, 251] on input "0" at bounding box center [520, 257] width 48 height 13
type input "210"
click at [336, 271] on icon "save" at bounding box center [336, 275] width 8 height 8
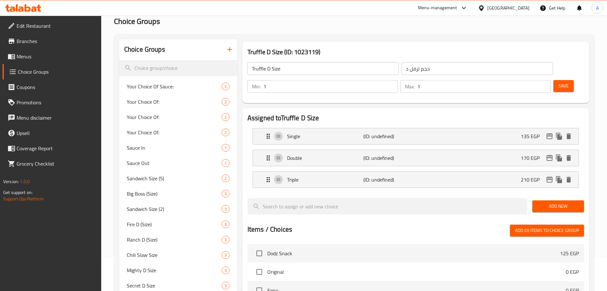
scroll to position [27, 0]
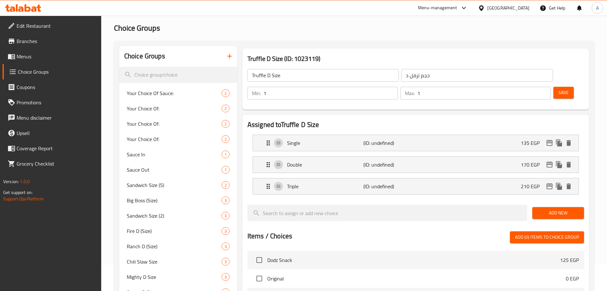
click at [559, 89] on span "Save" at bounding box center [564, 93] width 10 height 8
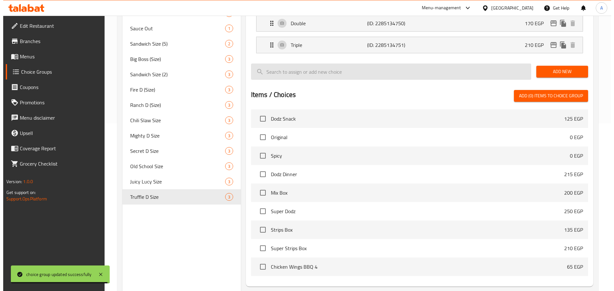
scroll to position [211, 0]
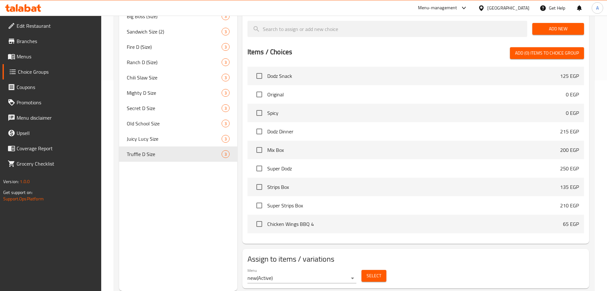
click at [367, 272] on span "Select" at bounding box center [374, 276] width 15 height 8
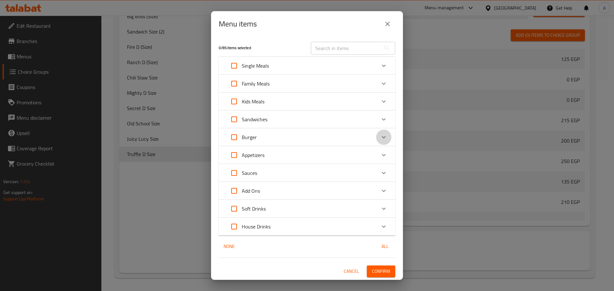
click at [383, 138] on icon "Expand" at bounding box center [384, 137] width 4 height 2
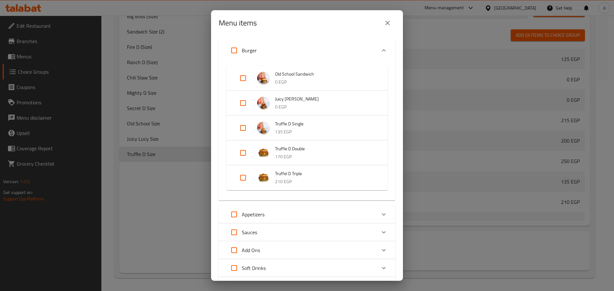
scroll to position [93, 0]
click at [243, 129] on input "Expand" at bounding box center [242, 127] width 15 height 15
checkbox input "true"
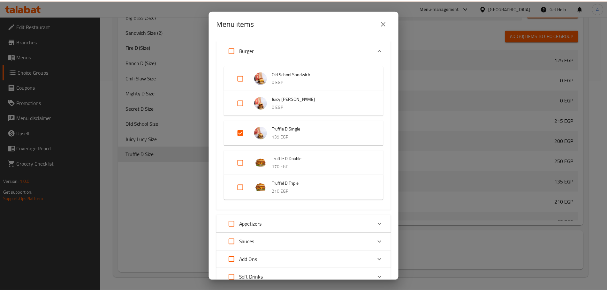
scroll to position [161, 0]
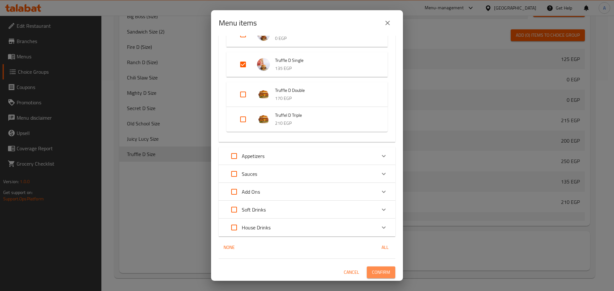
click at [374, 272] on span "Confirm" at bounding box center [381, 273] width 18 height 8
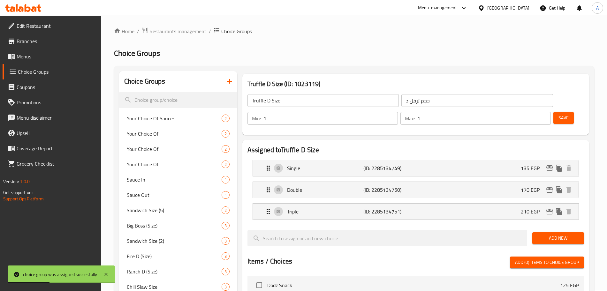
scroll to position [0, 0]
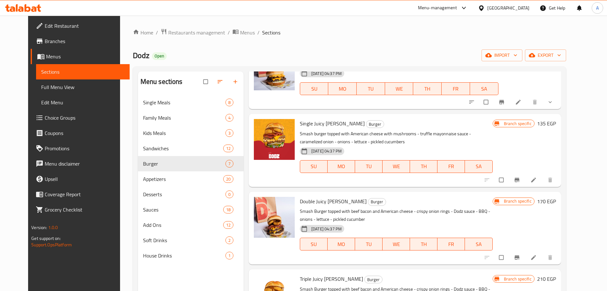
scroll to position [34, 0]
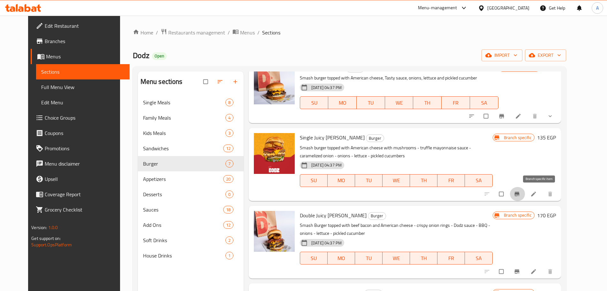
click at [520, 194] on icon "Branch-specific-item" at bounding box center [517, 194] width 5 height 4
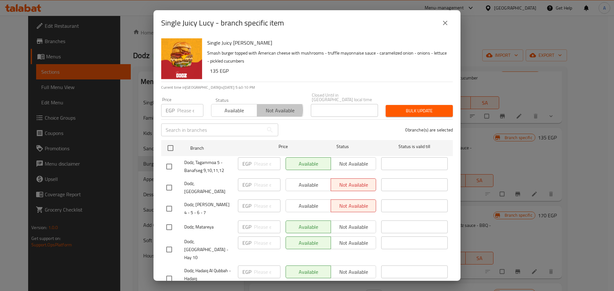
click at [271, 106] on span "Not available" at bounding box center [279, 110] width 41 height 9
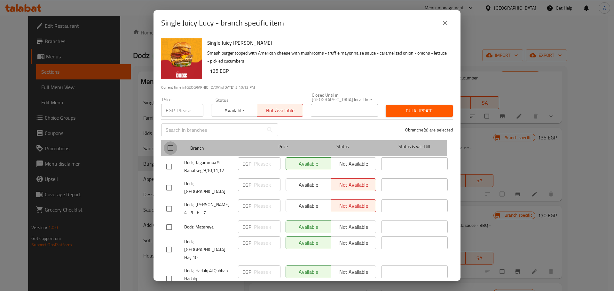
click at [172, 144] on input "checkbox" at bounding box center [170, 148] width 13 height 13
checkbox input "true"
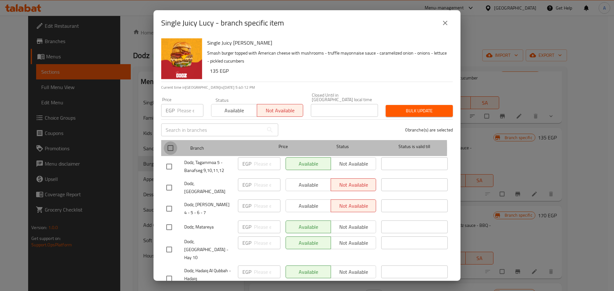
checkbox input "true"
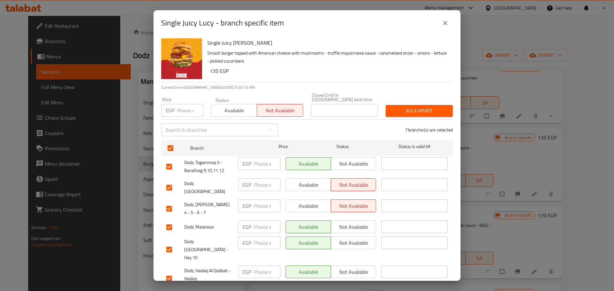
click at [405, 109] on span "Bulk update" at bounding box center [418, 111] width 57 height 8
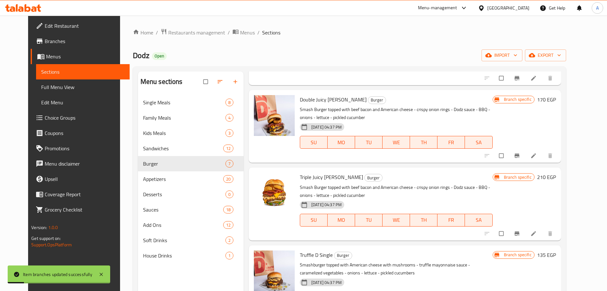
scroll to position [150, 0]
click at [520, 233] on icon "Branch-specific-item" at bounding box center [517, 233] width 5 height 4
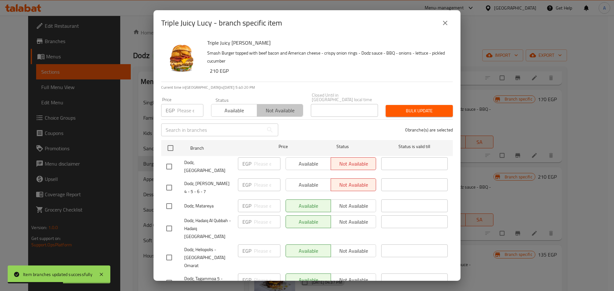
click at [271, 106] on span "Not available" at bounding box center [279, 110] width 41 height 9
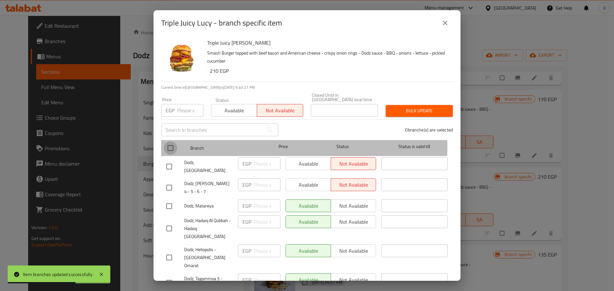
click at [174, 142] on input "checkbox" at bounding box center [170, 148] width 13 height 13
checkbox input "true"
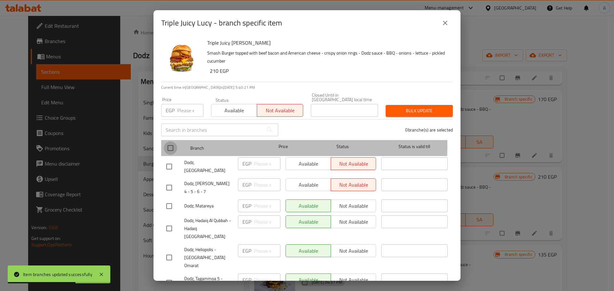
checkbox input "true"
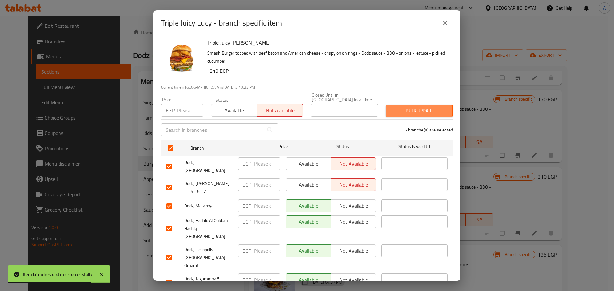
click at [400, 107] on span "Bulk update" at bounding box center [418, 111] width 57 height 8
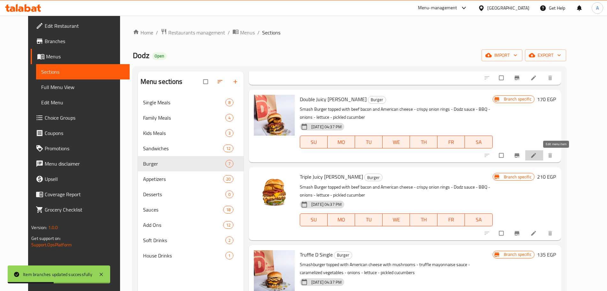
click at [537, 156] on icon at bounding box center [534, 155] width 6 height 6
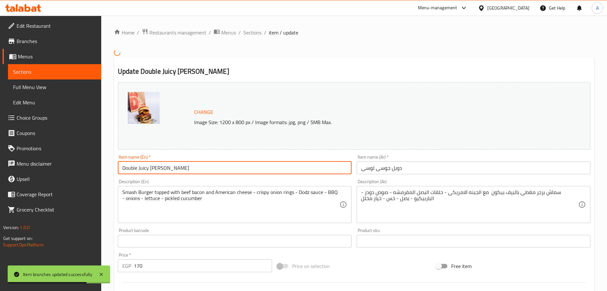
drag, startPoint x: 168, startPoint y: 166, endPoint x: 153, endPoint y: 169, distance: 15.4
click at [153, 169] on input "Double Juicy [PERSON_NAME]" at bounding box center [235, 168] width 234 height 13
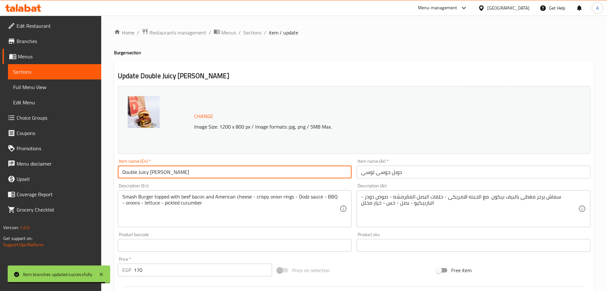
drag, startPoint x: 137, startPoint y: 169, endPoint x: 111, endPoint y: 172, distance: 25.7
click at [111, 172] on div "Home / Restaurants management / Menus / Sections / item / update Burger section…" at bounding box center [354, 238] width 506 height 445
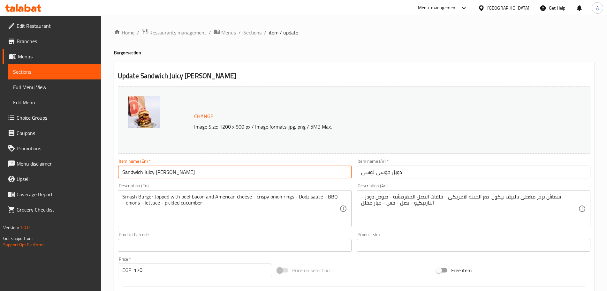
type input "Sandwich Juicy Lucy"
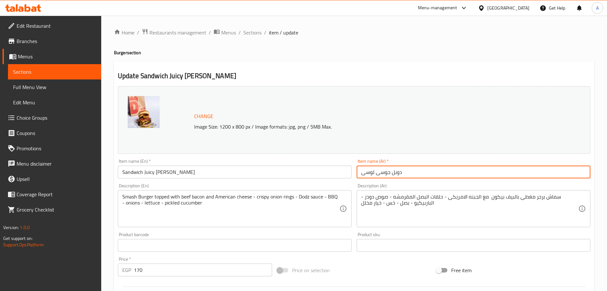
drag, startPoint x: 404, startPoint y: 172, endPoint x: 392, endPoint y: 174, distance: 11.7
click at [392, 174] on input "دوبل جوسى لوسى" at bounding box center [474, 172] width 234 height 13
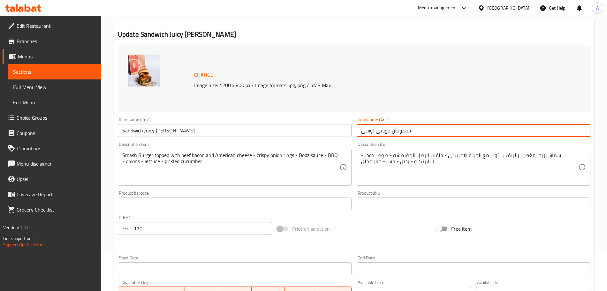
scroll to position [169, 0]
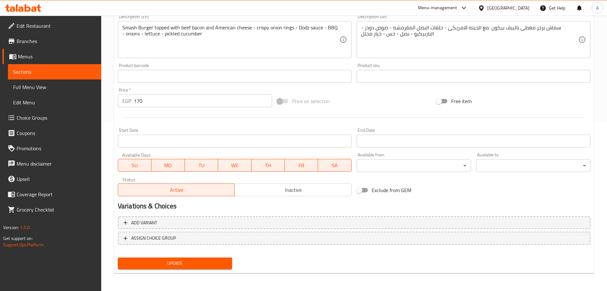
type input "سندوتش جوسى لوسى"
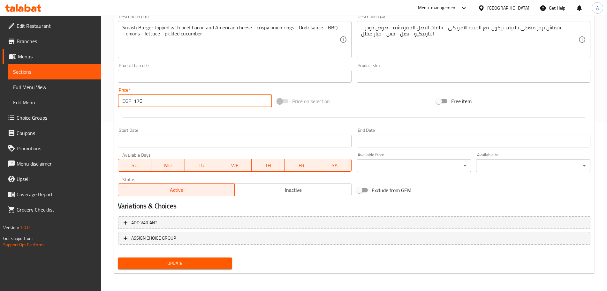
click at [191, 102] on input "170" at bounding box center [203, 101] width 138 height 13
type input "1"
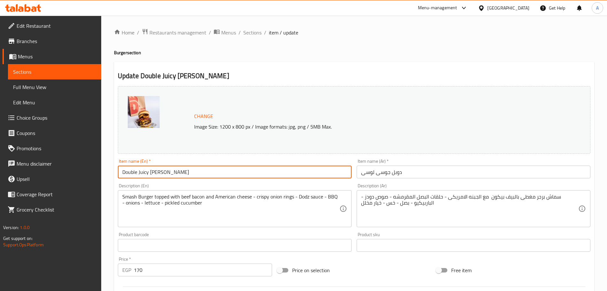
drag, startPoint x: 138, startPoint y: 171, endPoint x: 96, endPoint y: 172, distance: 42.8
click at [96, 172] on div "Edit Restaurant Branches Menus Sections Full Menu View Edit Menu Choice Groups …" at bounding box center [303, 244] width 607 height 456
click at [161, 172] on input "Juicy [PERSON_NAME]" at bounding box center [235, 172] width 234 height 13
type input "Juicy [PERSON_NAME]"
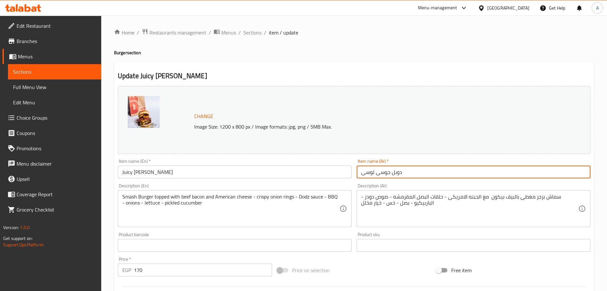
drag, startPoint x: 410, startPoint y: 174, endPoint x: 392, endPoint y: 174, distance: 17.6
click at [392, 174] on input "دوبل جوسى لوسى" at bounding box center [474, 172] width 234 height 13
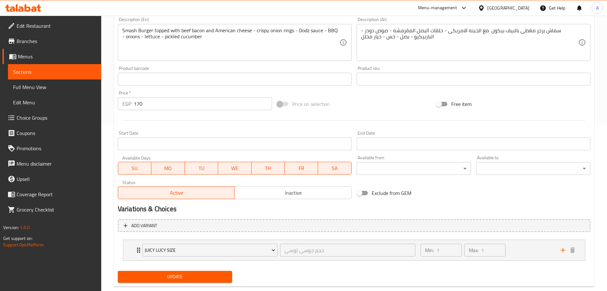
scroll to position [180, 0]
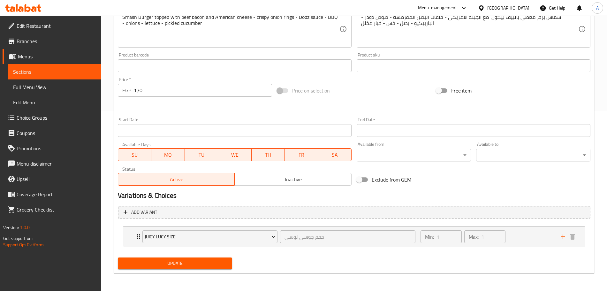
type input "سندوتش جوسى لوسى"
click at [174, 91] on input "170" at bounding box center [203, 90] width 138 height 13
type input "1"
type input "0"
click at [196, 267] on span "Update" at bounding box center [175, 264] width 104 height 8
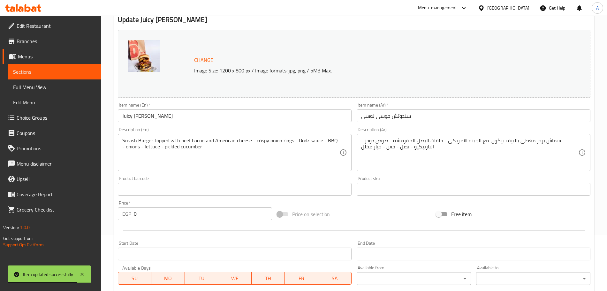
scroll to position [0, 0]
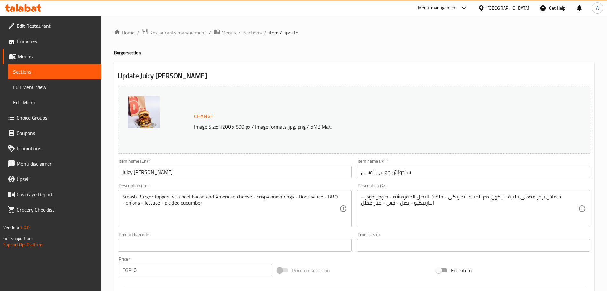
click at [255, 33] on span "Sections" at bounding box center [252, 33] width 18 height 8
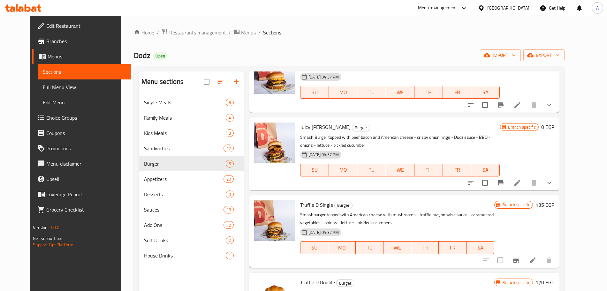
scroll to position [45, 0]
click at [505, 184] on icon "Branch-specific-item" at bounding box center [501, 183] width 8 height 8
click at [557, 186] on button "show more" at bounding box center [549, 182] width 15 height 15
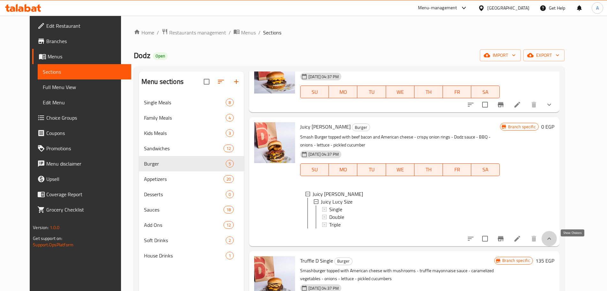
click at [553, 243] on icon "show more" at bounding box center [550, 239] width 8 height 8
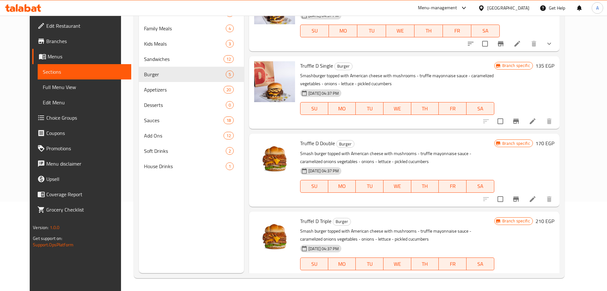
scroll to position [94, 0]
click at [519, 201] on icon "Branch-specific-item" at bounding box center [516, 199] width 6 height 5
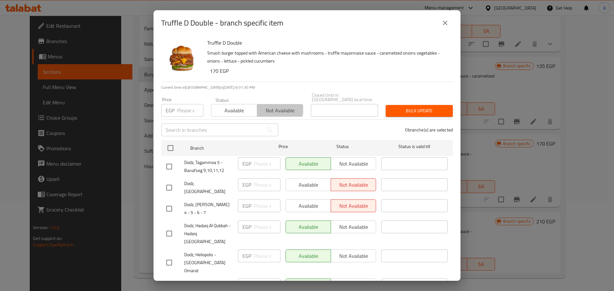
click at [267, 106] on span "Not available" at bounding box center [279, 110] width 41 height 9
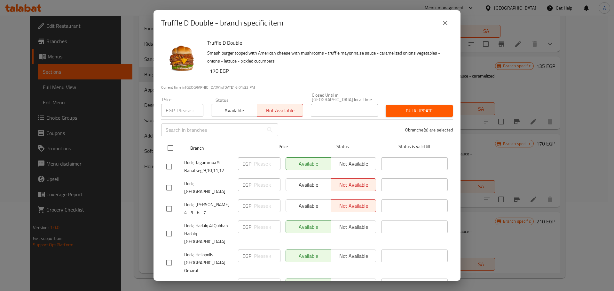
click at [174, 142] on input "checkbox" at bounding box center [170, 148] width 13 height 13
checkbox input "true"
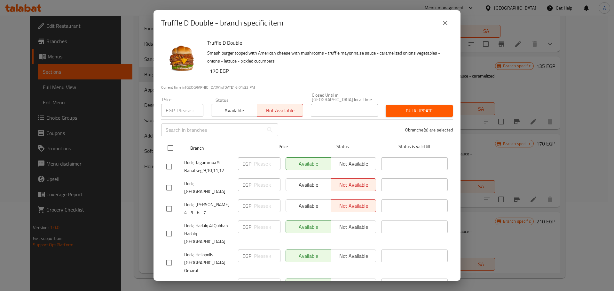
checkbox input "true"
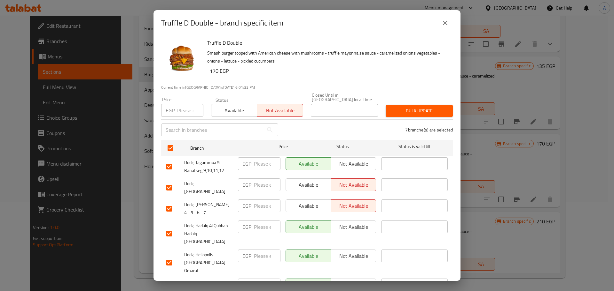
click at [392, 109] on span "Bulk update" at bounding box center [418, 111] width 57 height 8
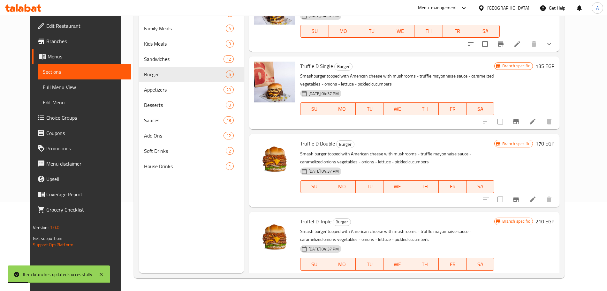
scroll to position [105, 0]
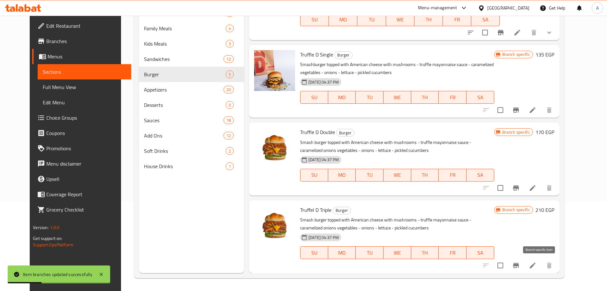
click at [520, 266] on icon "Branch-specific-item" at bounding box center [517, 266] width 8 height 8
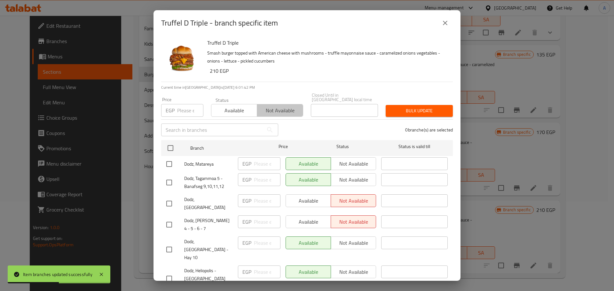
click at [289, 106] on span "Not available" at bounding box center [279, 110] width 41 height 9
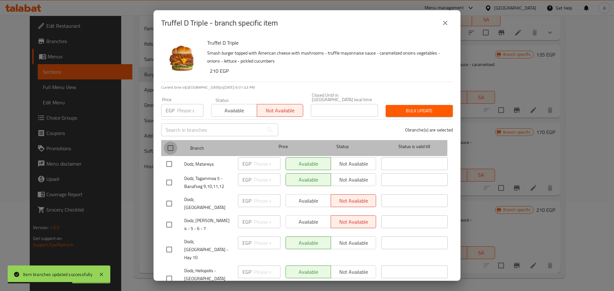
click at [173, 142] on input "checkbox" at bounding box center [170, 148] width 13 height 13
checkbox input "true"
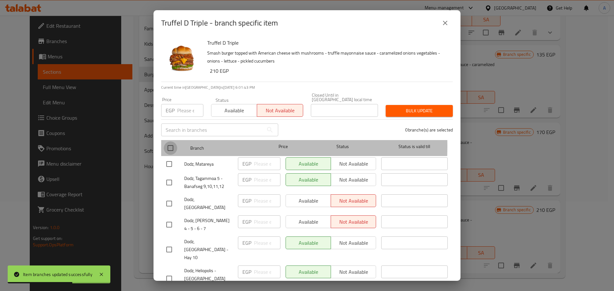
checkbox input "true"
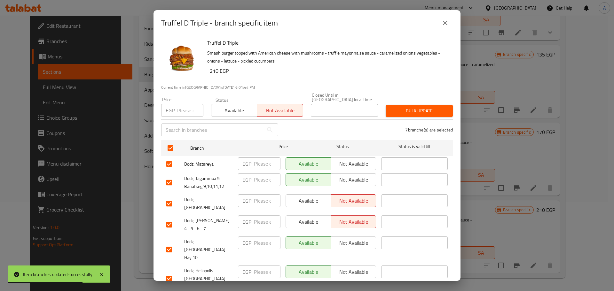
click at [404, 107] on span "Bulk update" at bounding box center [418, 111] width 57 height 8
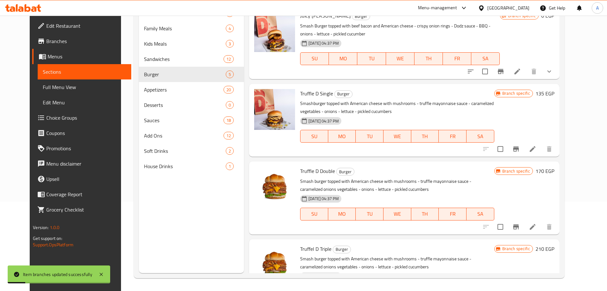
scroll to position [66, 0]
click at [537, 149] on icon at bounding box center [533, 150] width 8 height 8
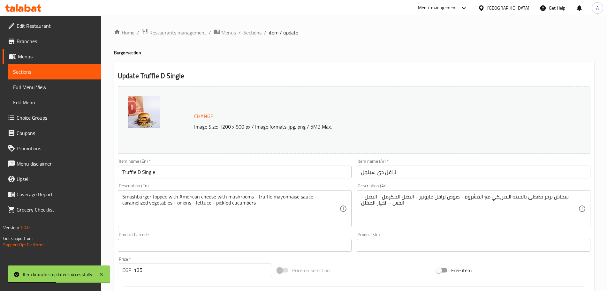
click at [258, 32] on span "Sections" at bounding box center [252, 33] width 18 height 8
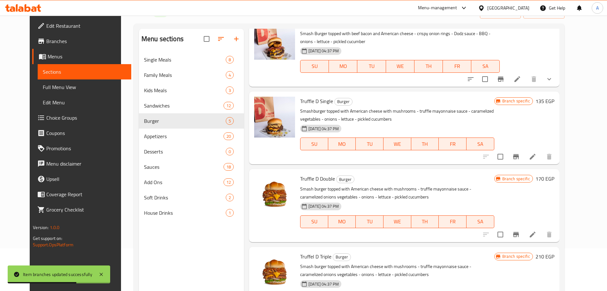
scroll to position [46, 0]
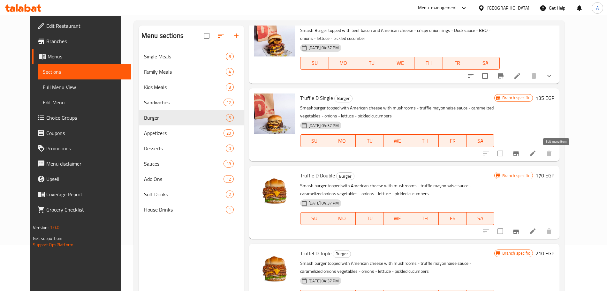
click at [537, 152] on icon at bounding box center [533, 154] width 8 height 8
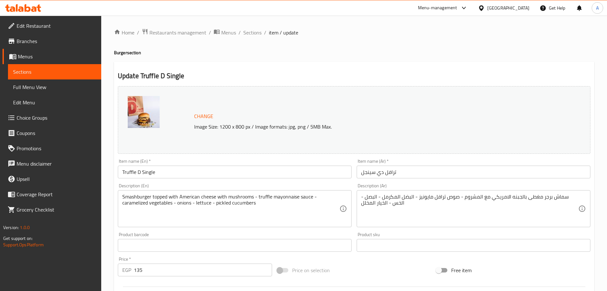
click at [176, 171] on input "Truffle D Single" at bounding box center [235, 172] width 234 height 13
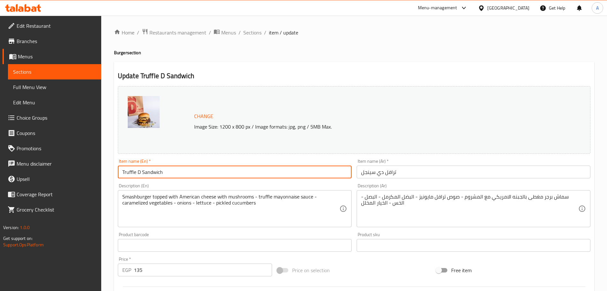
type input "Truffle D Sandwich"
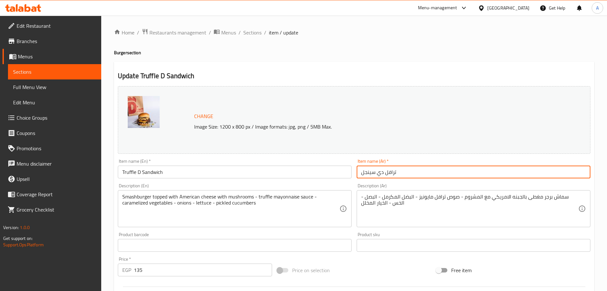
click at [375, 174] on input "ترافل دي سينجل" at bounding box center [474, 172] width 234 height 13
click at [371, 174] on input "ترافل دي سينجل" at bounding box center [474, 172] width 234 height 13
drag, startPoint x: 376, startPoint y: 172, endPoint x: 350, endPoint y: 173, distance: 26.2
click at [350, 173] on div "Change Image Size: 1200 x 800 px / Image formats: jpg, png / 5MB Max. Item name…" at bounding box center [354, 226] width 478 height 285
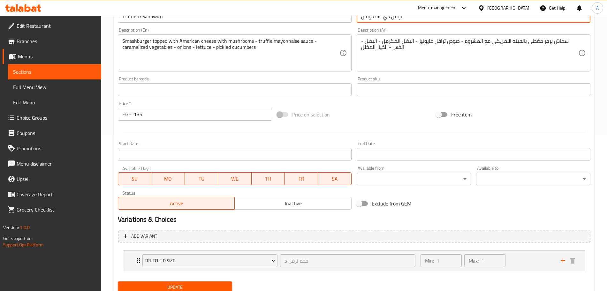
scroll to position [180, 0]
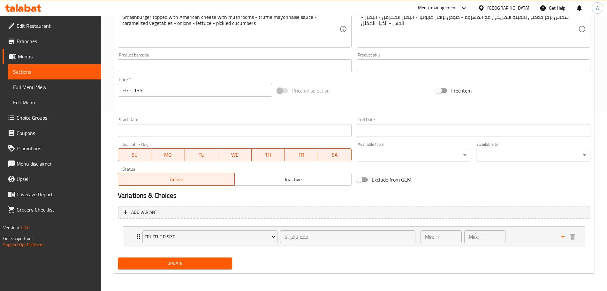
type input "ترافل دي سندوتش"
click at [166, 89] on input "135" at bounding box center [203, 90] width 138 height 13
type input "1"
type input "0"
click at [307, 112] on div at bounding box center [354, 107] width 478 height 16
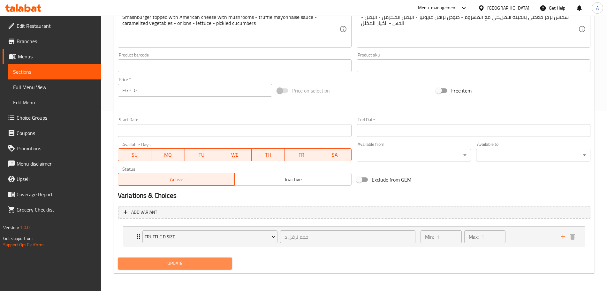
click at [227, 266] on span "Update" at bounding box center [175, 264] width 104 height 8
click at [206, 262] on span "Update" at bounding box center [175, 264] width 104 height 8
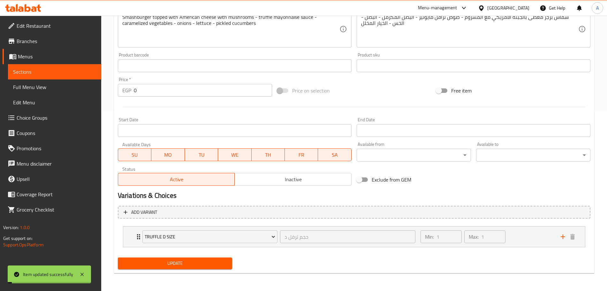
scroll to position [0, 0]
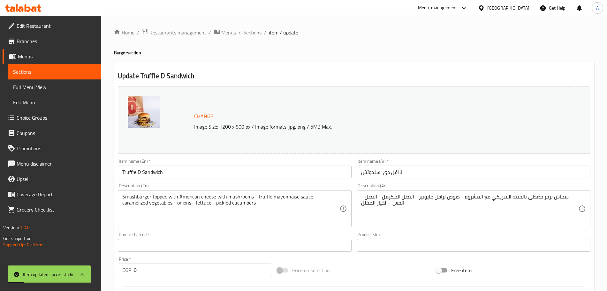
click at [256, 33] on span "Sections" at bounding box center [252, 33] width 18 height 8
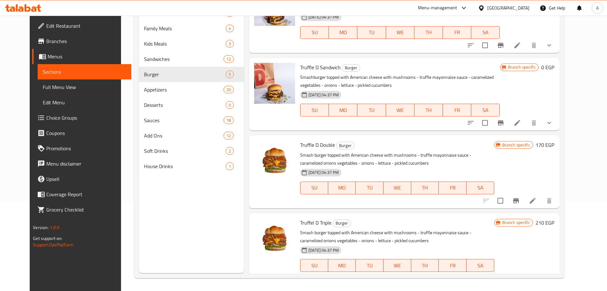
scroll to position [105, 0]
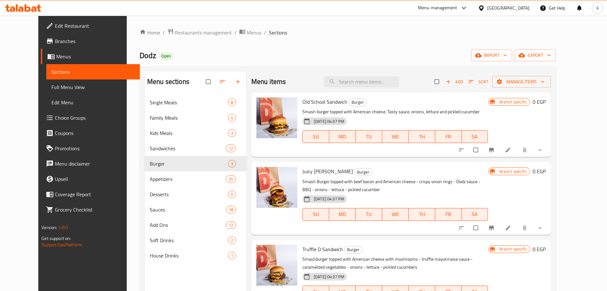
click at [468, 5] on icon at bounding box center [464, 8] width 8 height 8
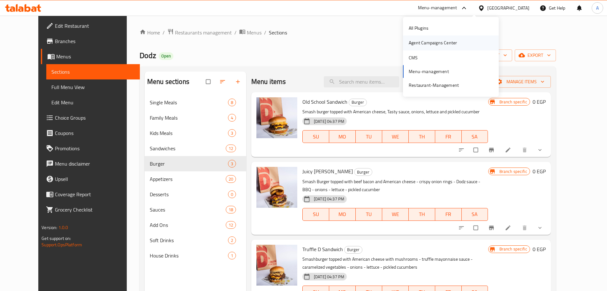
click at [440, 45] on div "Agent Campaigns Center" at bounding box center [433, 42] width 48 height 7
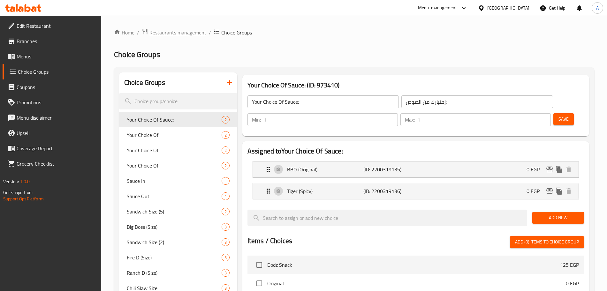
click at [186, 34] on span "Restaurants management" at bounding box center [178, 33] width 57 height 8
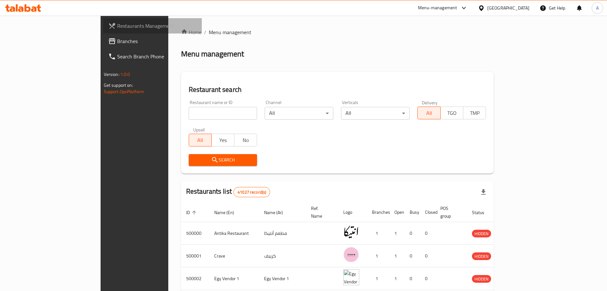
click at [117, 25] on span "Restaurants Management" at bounding box center [157, 26] width 80 height 8
